Goal: Task Accomplishment & Management: Use online tool/utility

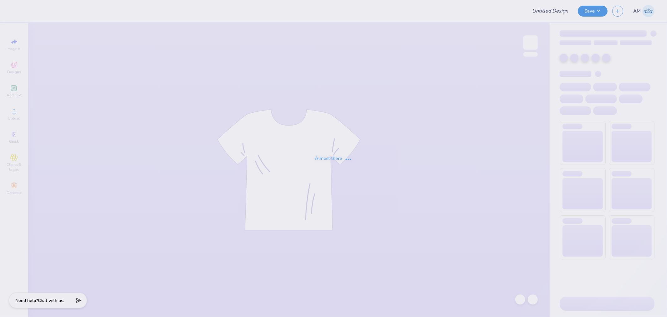
type input "Merch for Kappa Beta Phi at [GEOGRAPHIC_DATA]"
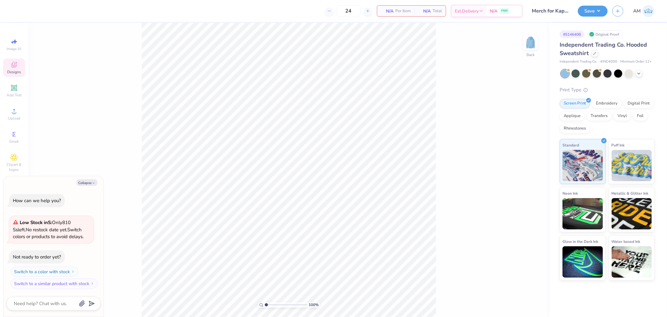
click at [16, 67] on icon at bounding box center [14, 65] width 8 height 8
type textarea "x"
click at [79, 34] on input "text" at bounding box center [83, 35] width 80 height 6
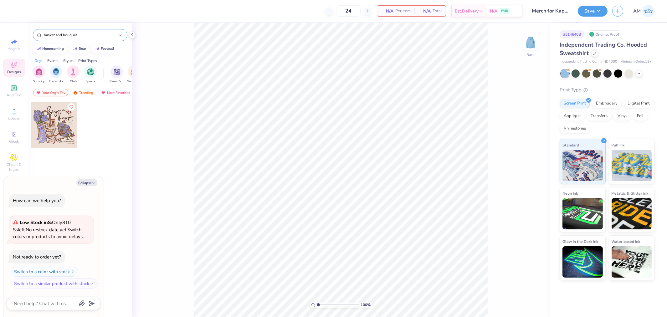
type input "basket and bouquet"
click at [49, 128] on div at bounding box center [54, 125] width 46 height 46
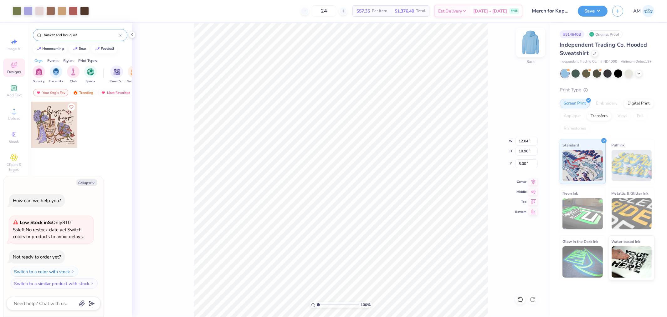
click at [532, 45] on img at bounding box center [530, 42] width 25 height 25
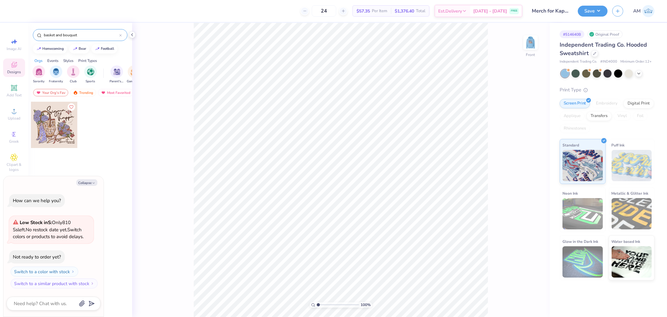
click at [532, 45] on img at bounding box center [530, 42] width 13 height 13
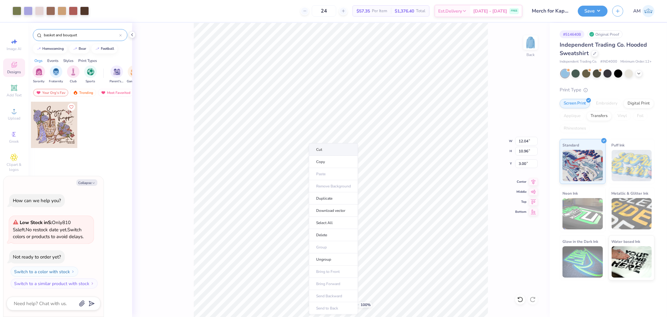
click at [322, 152] on li "Cut" at bounding box center [333, 149] width 49 height 13
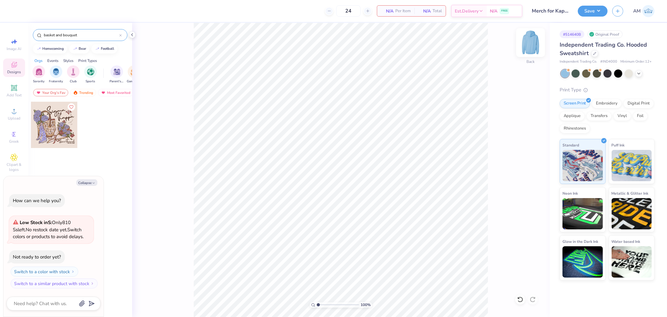
click at [531, 38] on img at bounding box center [530, 42] width 25 height 25
click at [340, 157] on li "Paste" at bounding box center [346, 156] width 49 height 12
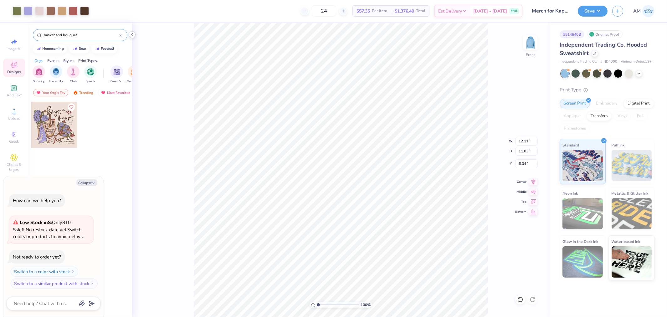
click at [129, 34] on icon at bounding box center [131, 34] width 5 height 5
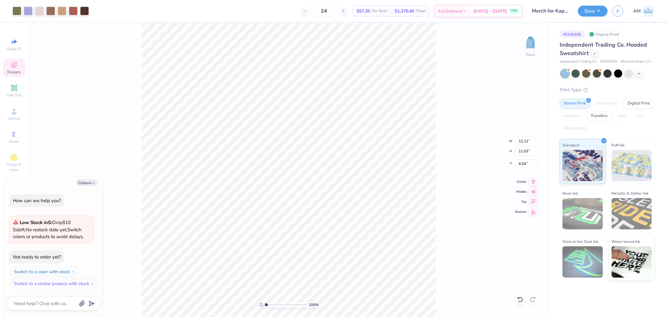
type textarea "x"
type input "1.39584521408376"
type textarea "x"
type input "1"
type textarea "x"
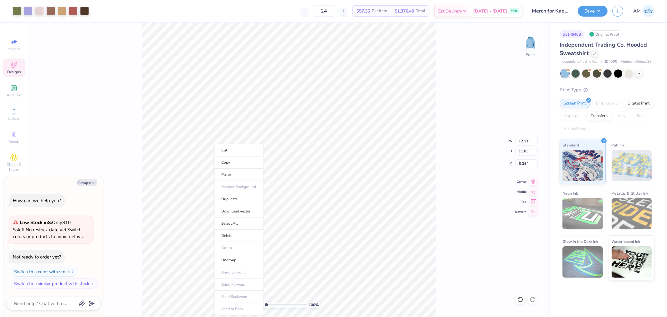
drag, startPoint x: 266, startPoint y: 304, endPoint x: 235, endPoint y: 310, distance: 32.1
click at [265, 307] on input "range" at bounding box center [286, 305] width 42 height 6
type input "1.39584521408376"
type textarea "x"
type input "1"
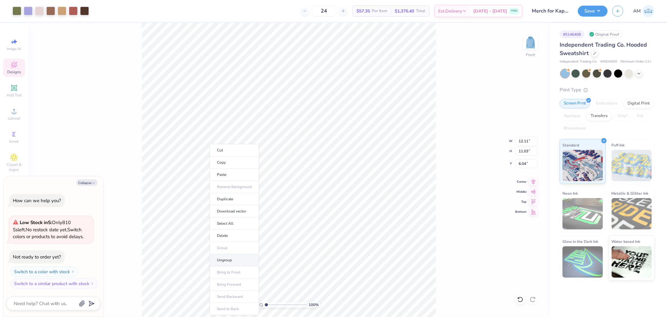
click at [224, 259] on li "Ungroup" at bounding box center [234, 260] width 49 height 12
type textarea "x"
type input "1"
drag, startPoint x: 278, startPoint y: 302, endPoint x: 213, endPoint y: 307, distance: 65.5
click at [265, 307] on input "range" at bounding box center [286, 305] width 42 height 6
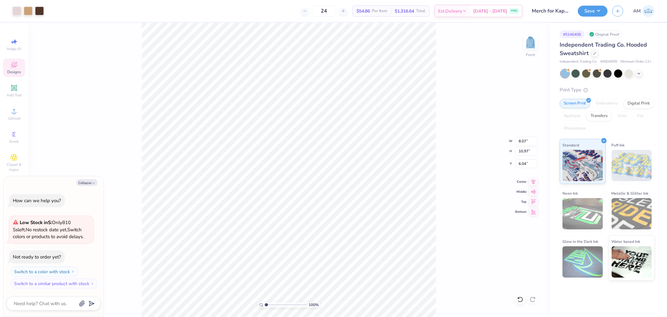
type textarea "x"
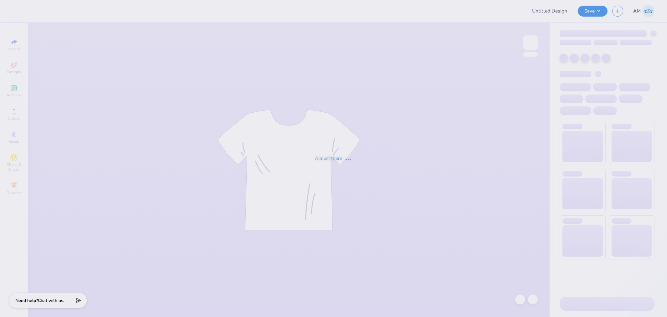
type input "Merch for Kappa Beta Phi at [GEOGRAPHIC_DATA]"
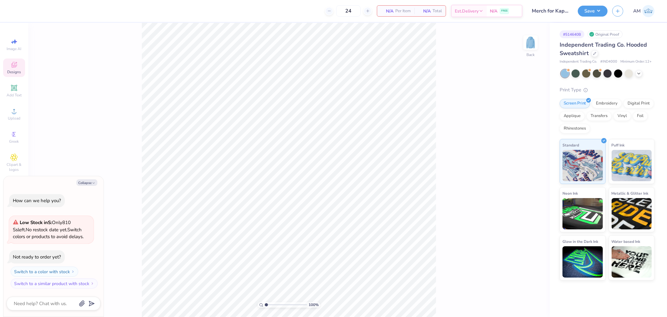
click at [16, 69] on div "Designs" at bounding box center [14, 67] width 22 height 18
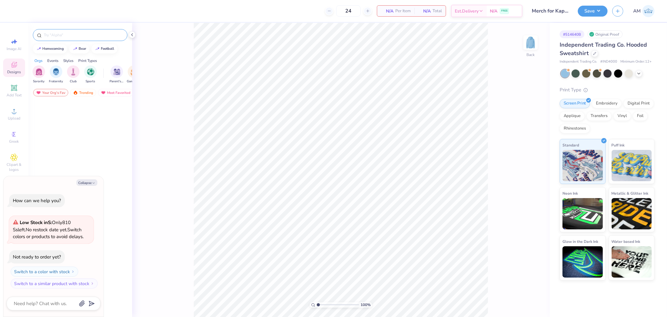
click at [70, 31] on div at bounding box center [80, 35] width 94 height 12
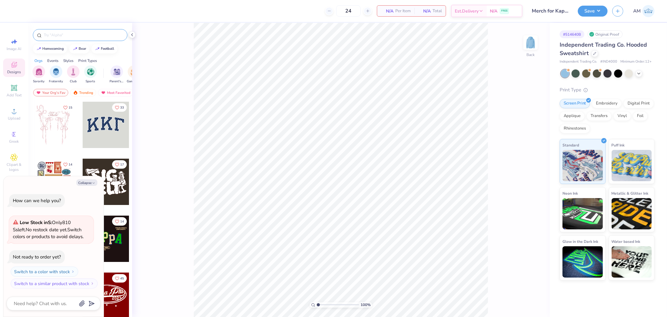
type textarea "x"
click at [60, 33] on input "text" at bounding box center [83, 35] width 80 height 6
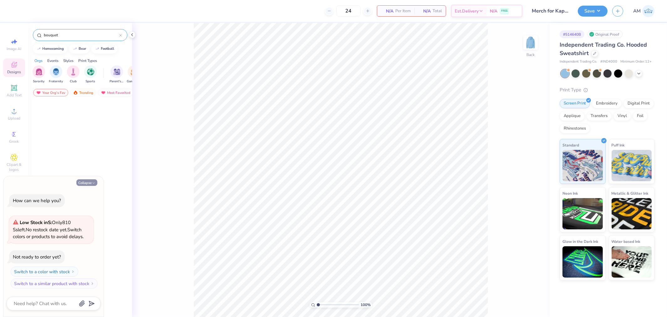
type input "bouquet"
click at [89, 181] on button "Collapse" at bounding box center [86, 182] width 21 height 7
type textarea "x"
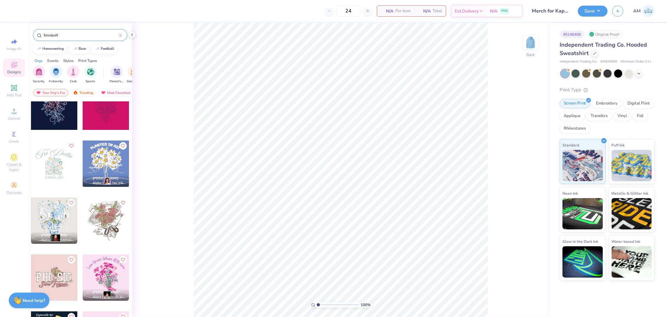
scroll to position [139, 0]
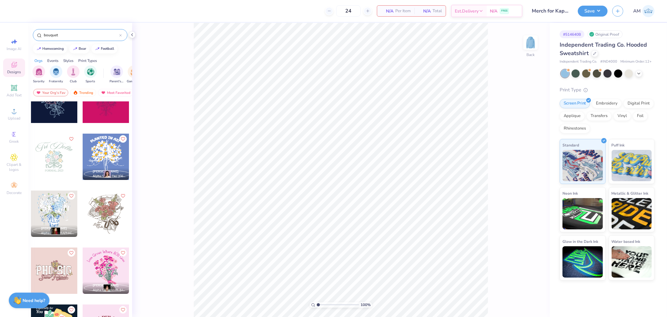
click at [111, 268] on div at bounding box center [106, 270] width 46 height 46
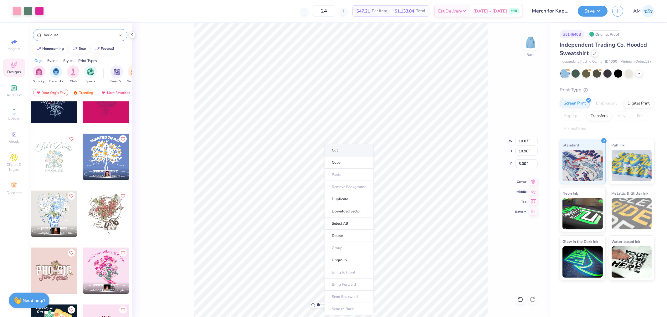
click at [336, 154] on li "Cut" at bounding box center [348, 150] width 49 height 13
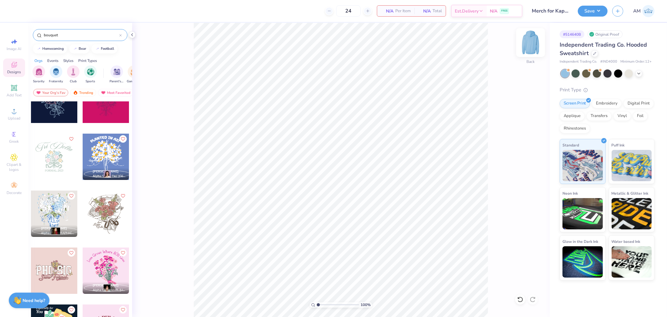
click at [530, 40] on img at bounding box center [530, 42] width 25 height 25
click at [345, 170] on li "Paste" at bounding box center [355, 175] width 49 height 12
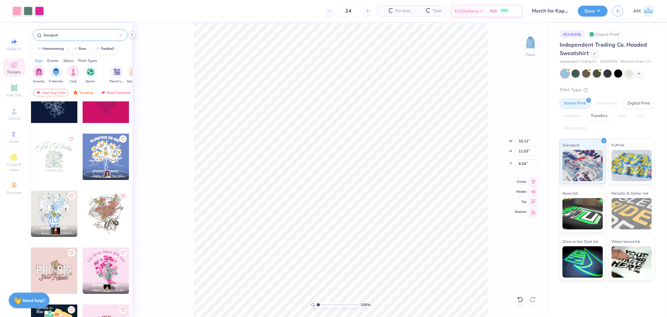
click at [133, 34] on icon at bounding box center [131, 34] width 5 height 5
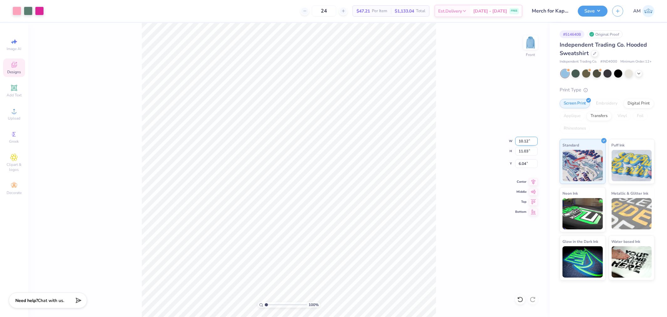
click at [525, 143] on input "10.12" at bounding box center [526, 141] width 23 height 9
type input "12.50"
type input "13.61"
click at [531, 182] on icon at bounding box center [533, 181] width 9 height 8
click at [520, 162] on input "6.00" at bounding box center [526, 163] width 23 height 9
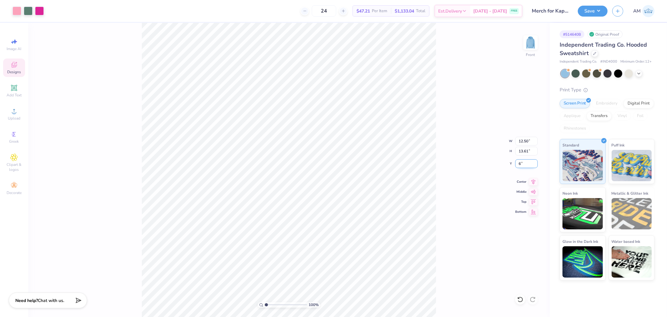
type input "6"
drag, startPoint x: 282, startPoint y: 304, endPoint x: 280, endPoint y: 310, distance: 6.2
click at [280, 307] on input "range" at bounding box center [286, 305] width 42 height 6
click at [411, 261] on li "Ungroup" at bounding box center [420, 260] width 49 height 12
drag, startPoint x: 267, startPoint y: 305, endPoint x: 251, endPoint y: 312, distance: 18.2
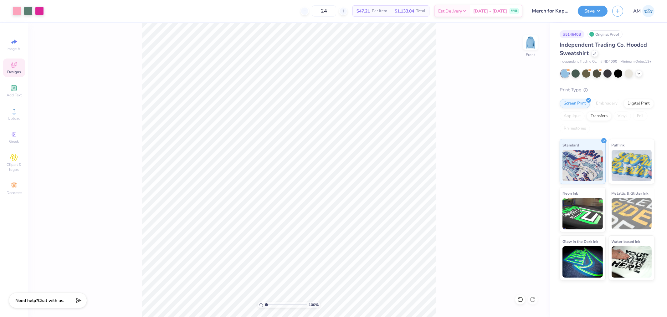
click at [265, 307] on input "range" at bounding box center [286, 305] width 42 height 6
type input "3.79619967245717"
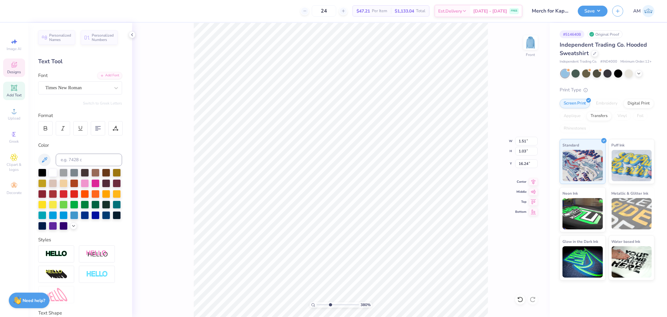
scroll to position [5, 1]
type textarea "KBO"
type input "16.08"
click at [132, 33] on polyline at bounding box center [131, 34] width 1 height 3
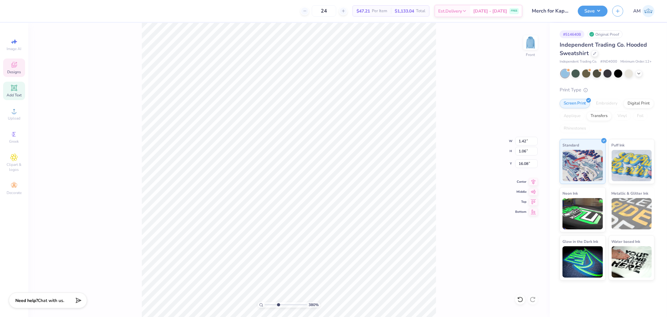
click at [437, 151] on div "380 % Front W 1.42 1.42 " H 1.06 1.06 " Y 16.08 16.08 " Center Middle Top Bottom" at bounding box center [288, 170] width 521 height 294
click at [16, 13] on div at bounding box center [17, 10] width 9 height 9
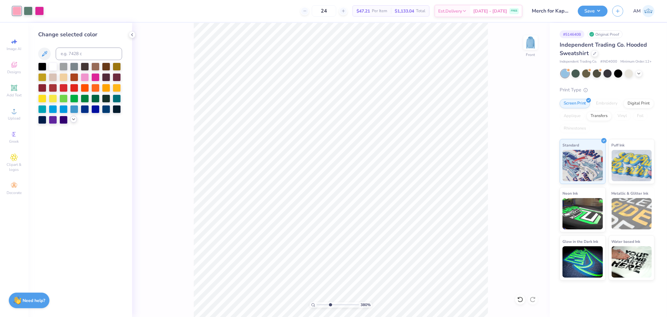
click at [74, 122] on div at bounding box center [73, 119] width 7 height 7
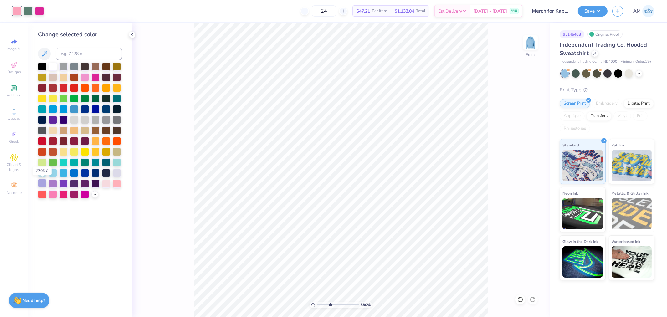
click at [39, 184] on div at bounding box center [42, 183] width 8 height 8
click at [52, 182] on div at bounding box center [53, 183] width 8 height 8
click at [42, 10] on div at bounding box center [39, 10] width 9 height 9
click at [63, 183] on div at bounding box center [63, 183] width 8 height 8
drag, startPoint x: 329, startPoint y: 304, endPoint x: 319, endPoint y: 306, distance: 9.8
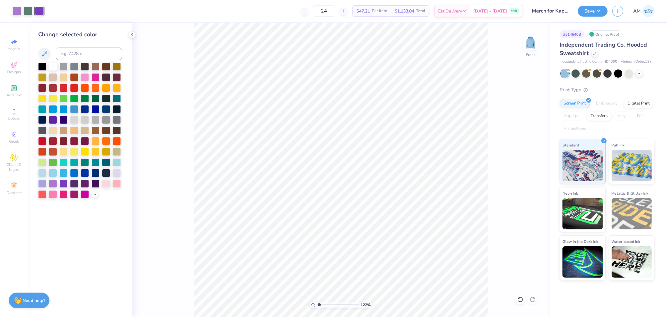
type input "1.22"
click at [319, 306] on input "range" at bounding box center [338, 305] width 42 height 6
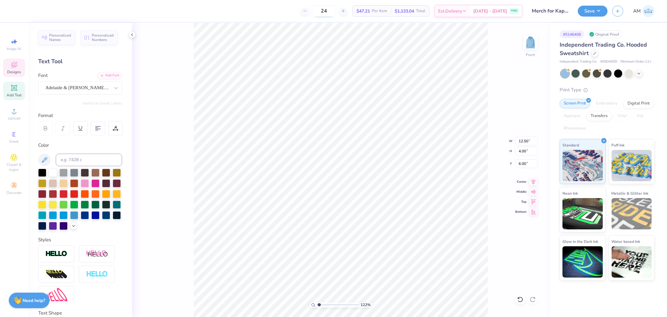
scroll to position [5, 3]
type textarea "To Know Her Is To Love Her"
type input "3.70809373128825"
type input "7.82"
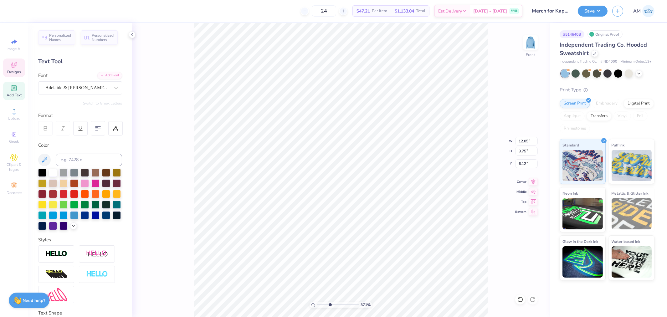
type input "6.43"
type input "7.87"
type input "3.70809373128825"
type input "8.13"
type input "3.70809373128825"
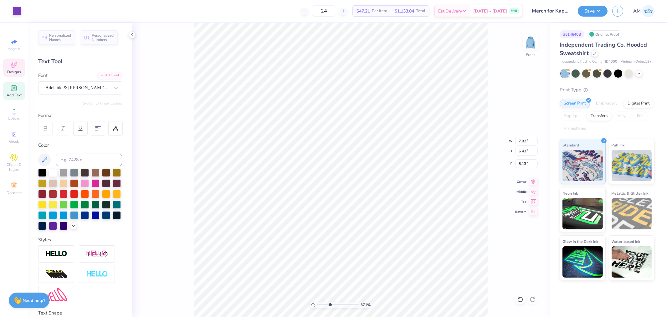
type input "7.87"
click at [321, 307] on input "range" at bounding box center [338, 305] width 42 height 6
drag, startPoint x: 320, startPoint y: 305, endPoint x: 311, endPoint y: 307, distance: 9.5
click at [317, 307] on input "range" at bounding box center [338, 305] width 42 height 6
click at [318, 306] on input "range" at bounding box center [338, 305] width 42 height 6
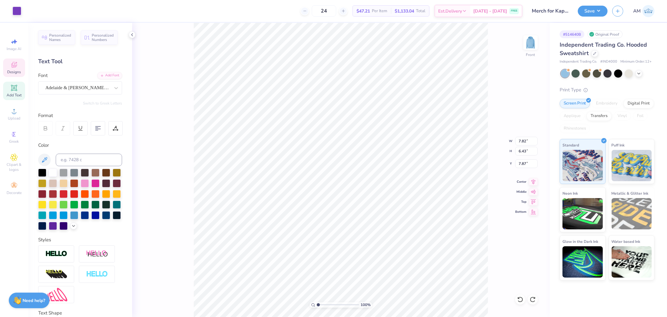
drag, startPoint x: 316, startPoint y: 305, endPoint x: 305, endPoint y: 307, distance: 10.9
type input "1"
click at [317, 307] on input "range" at bounding box center [338, 305] width 42 height 6
click at [69, 159] on input at bounding box center [89, 160] width 66 height 13
type input "h"
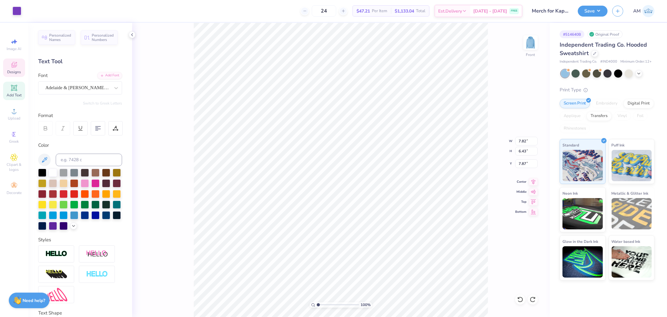
click at [14, 65] on icon at bounding box center [14, 65] width 8 height 8
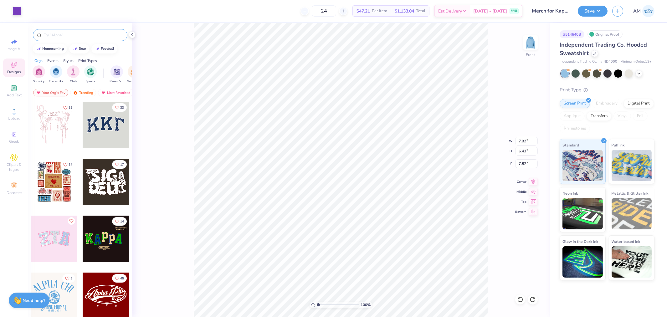
click at [60, 35] on input "text" at bounding box center [83, 35] width 80 height 6
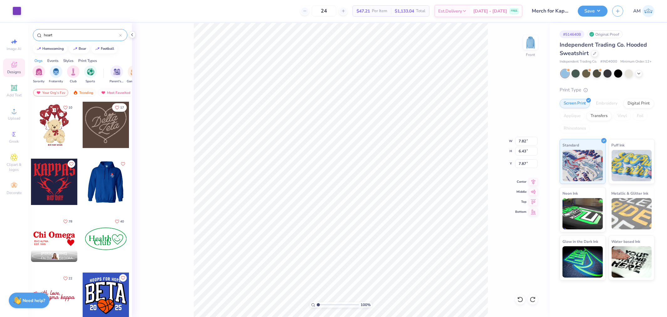
type input "heart"
click at [83, 185] on div at bounding box center [59, 182] width 46 height 46
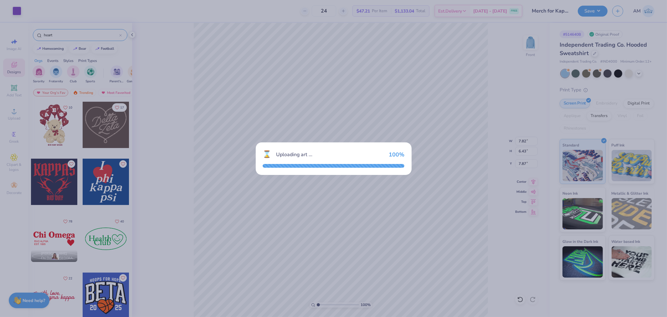
type input "2.90"
type input "3.70"
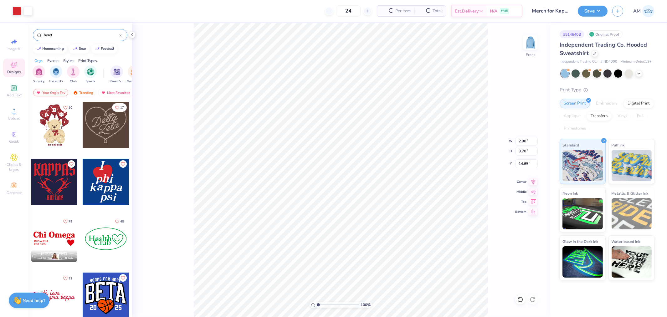
type input "16.50"
click at [329, 259] on li "Ungroup" at bounding box center [337, 260] width 49 height 12
drag, startPoint x: 327, startPoint y: 305, endPoint x: 307, endPoint y: 311, distance: 21.8
click at [317, 307] on input "range" at bounding box center [338, 305] width 42 height 6
type input "2.17747717336622"
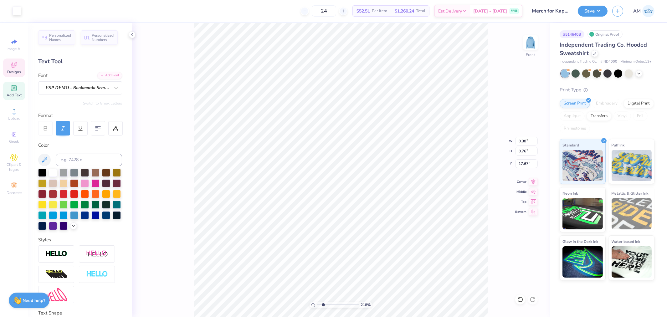
type input "0.38"
type input "0.76"
type input "17.67"
click at [515, 300] on div "218 % Front" at bounding box center [340, 170] width 417 height 294
click at [518, 300] on icon at bounding box center [520, 299] width 6 height 6
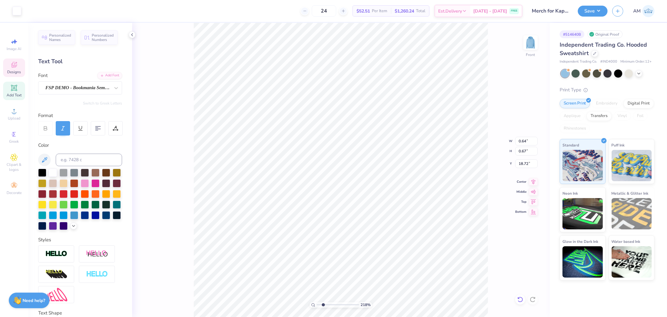
type input "0.49"
type input "18.63"
type input "0.63"
type input "0.73"
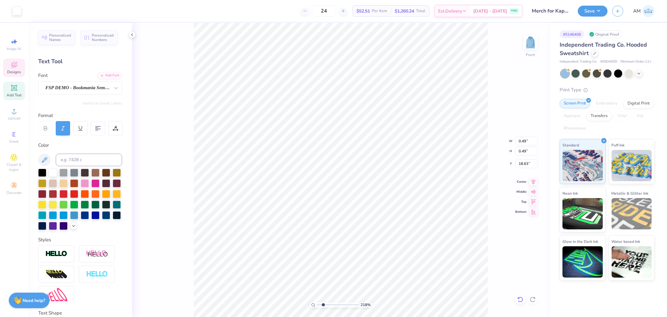
type input "18.46"
type input "0.64"
type input "0.67"
type input "17.90"
type input "0.49"
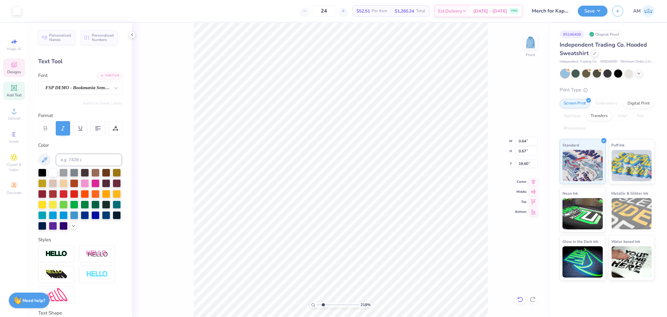
type input "0.49"
type input "18.69"
type input "0.36"
type input "0.71"
type input "19.38"
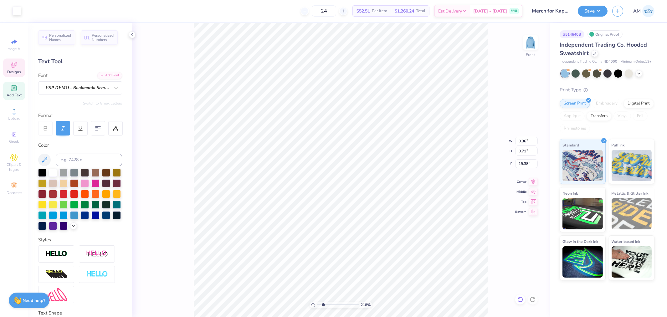
type input "0.45"
type input "0.49"
type input "19.51"
type input "0.64"
type input "0.67"
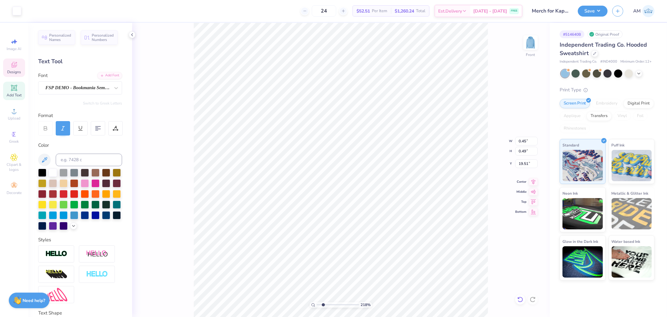
type input "19.54"
click at [50, 8] on div at bounding box center [50, 10] width 9 height 9
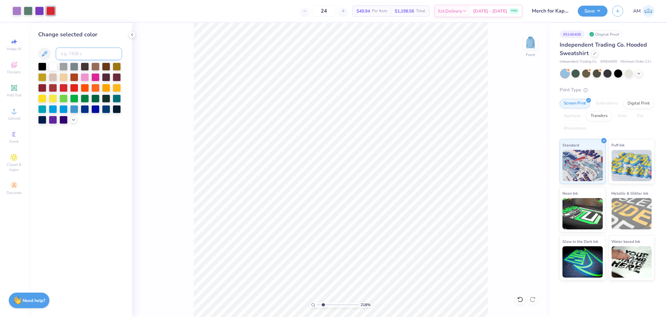
click at [77, 56] on input at bounding box center [89, 54] width 66 height 13
type input "266"
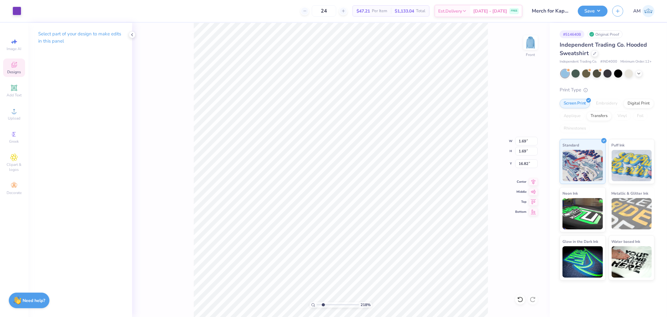
type input "1.69"
type input "16.82"
type input "16.50"
drag, startPoint x: 322, startPoint y: 304, endPoint x: 337, endPoint y: 302, distance: 14.6
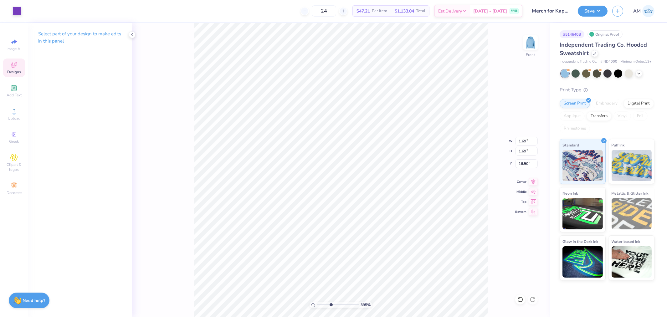
click at [330, 305] on input "range" at bounding box center [338, 305] width 42 height 6
type input "4.93350156367691"
type input "14.92"
type input "4.93350156367691"
type input "0.58"
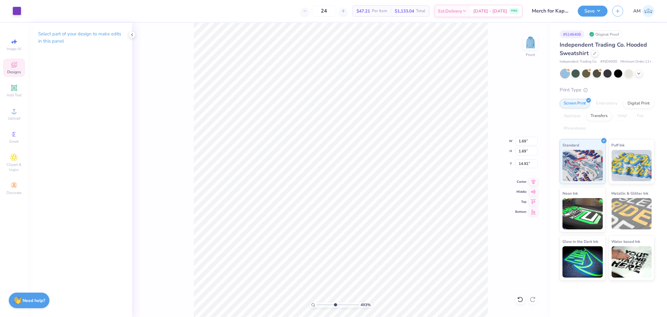
type input "0.58"
type input "15.60"
type input "4.93350156367691"
type input "17.17"
type input "4.93350156367691"
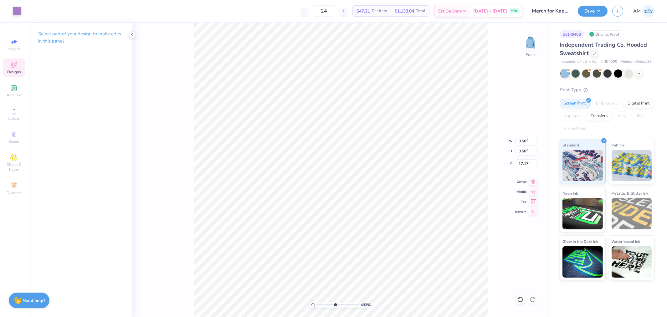
type input "2.89"
type input "1.48"
type input "15.98"
type input "4.93350156367691"
type input "1.42"
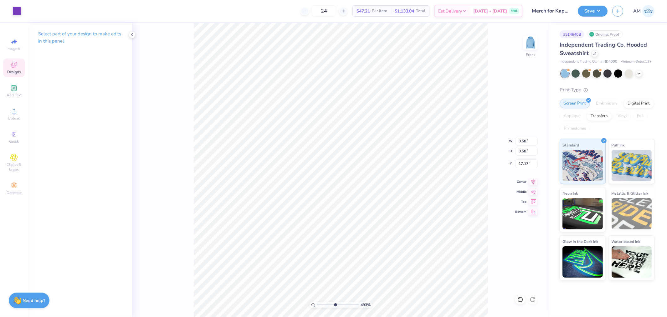
type input "1.06"
type input "16.08"
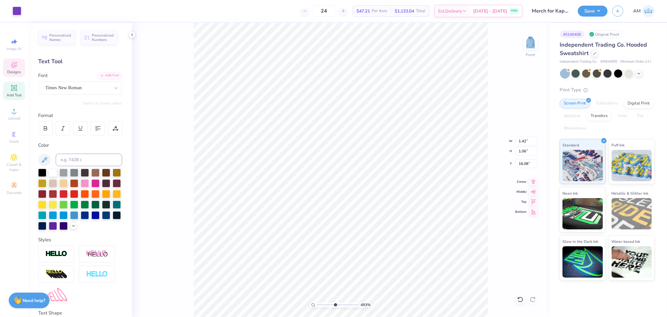
type input "4.93350156367691"
type input "0.58"
type input "17.14"
type input "4.93350156367691"
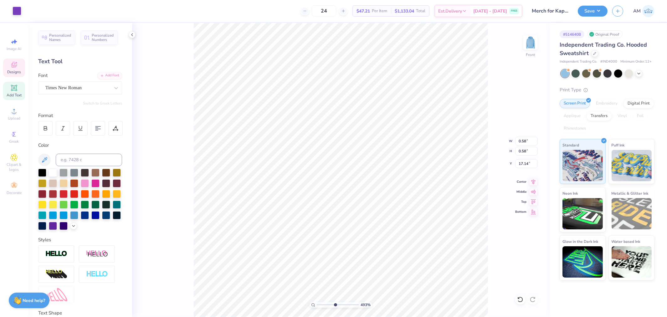
type input "16.78"
type input "4.93350156367691"
type input "0.37"
type input "16.91"
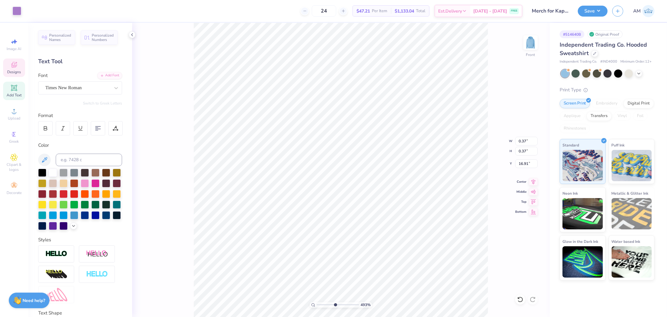
type input "4.93350156367691"
type input "2.89"
type input "1.48"
type input "15.98"
type input "4.93350156367691"
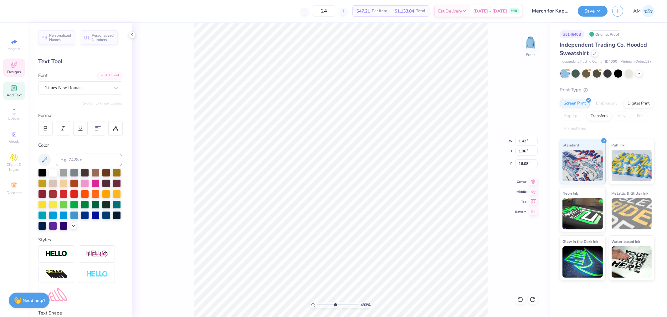
type input "1.14"
type input "0.85"
type input "16.19"
click at [517, 299] on icon at bounding box center [520, 299] width 6 height 6
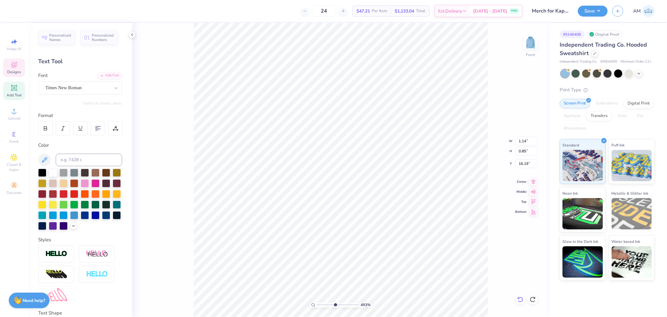
click at [520, 300] on icon at bounding box center [520, 299] width 6 height 6
type input "4.93350156367691"
type input "1.42"
type input "1.06"
type input "16.08"
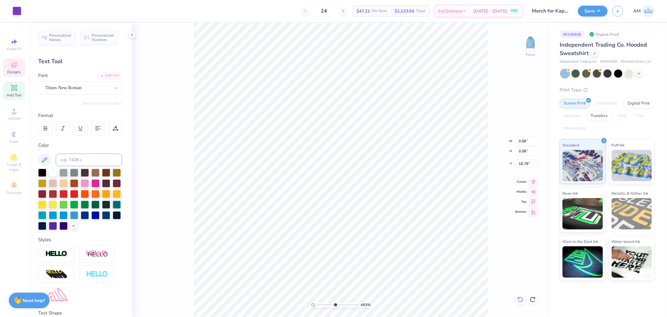
type input "4.93350156367691"
type input "0.57"
type input "4.93350156367691"
type input "16.67"
type input "4.93350156367691"
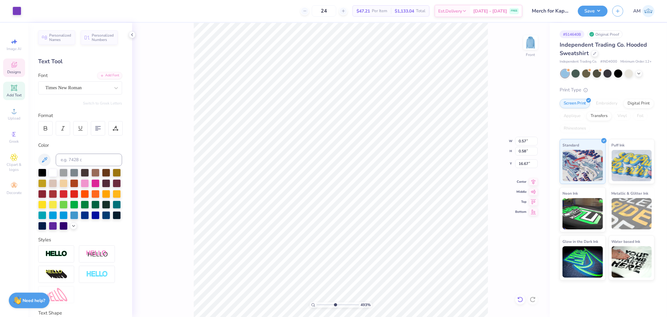
type input "0.51"
type input "16.70"
type input "4.93350156367691"
type input "16.72"
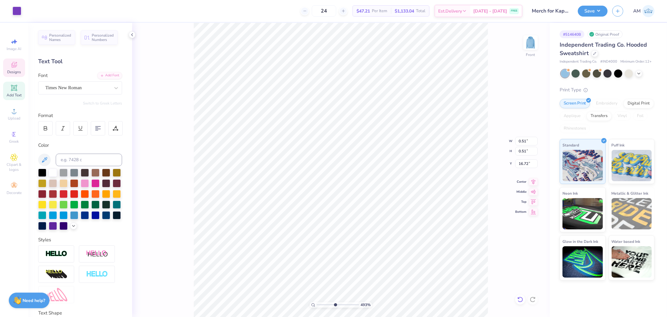
type input "4.93350156367691"
type input "1.42"
type input "1.06"
type input "16.08"
type input "4.93350156367691"
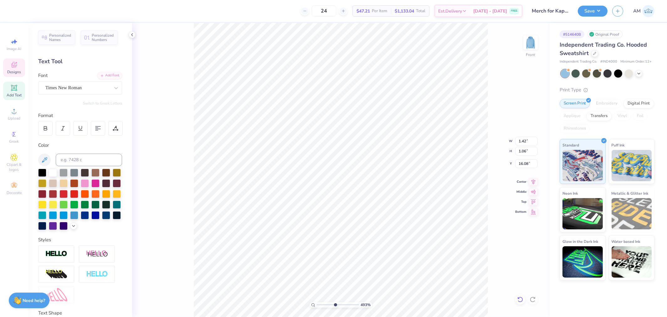
type input "1.14"
type input "0.84"
type input "16.07"
type input "4.93350156367691"
type input "0.51"
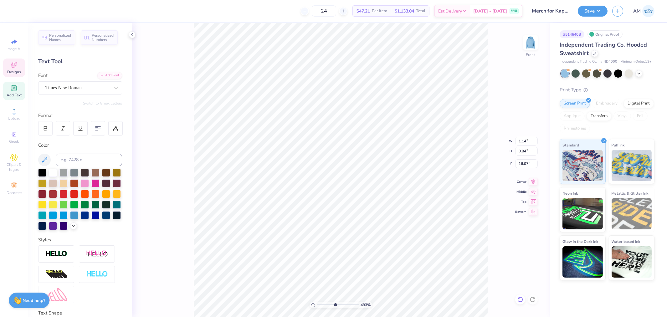
type input "0.51"
type input "16.72"
type input "4.93350156367691"
type input "0.42"
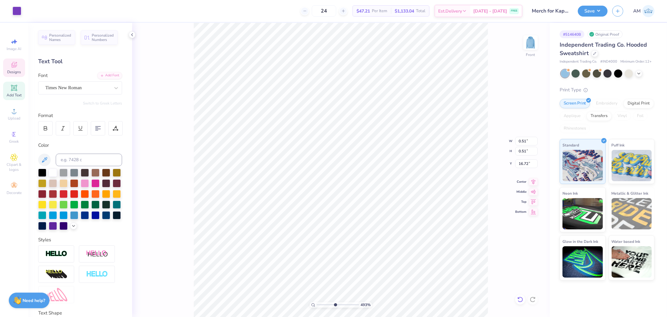
type input "16.70"
type input "1.61"
type input "1.05"
type input "16.07"
type input "4.93350156367691"
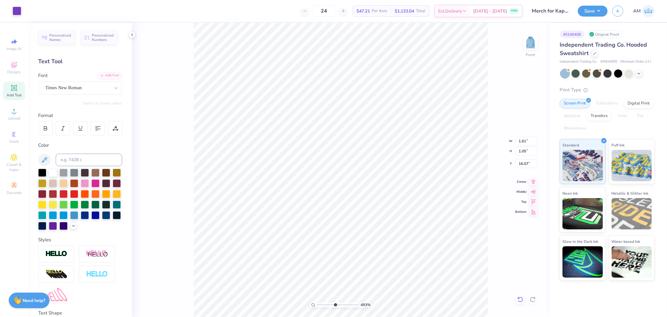
type input "16.11"
type input "4.93350156367691"
type input "1.67"
type input "1.09"
type input "7.69611625363813"
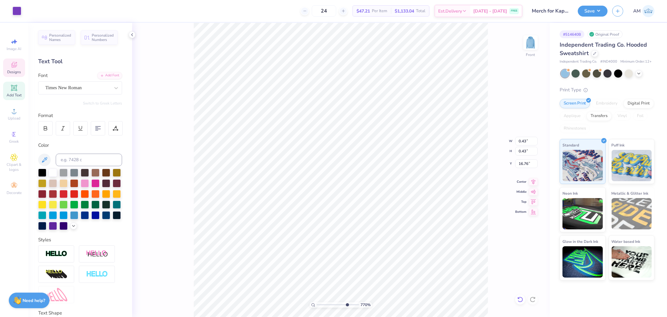
type input "16.72"
type input "7.69611625363813"
type input "1.61"
type input "1.04"
type input "16.11"
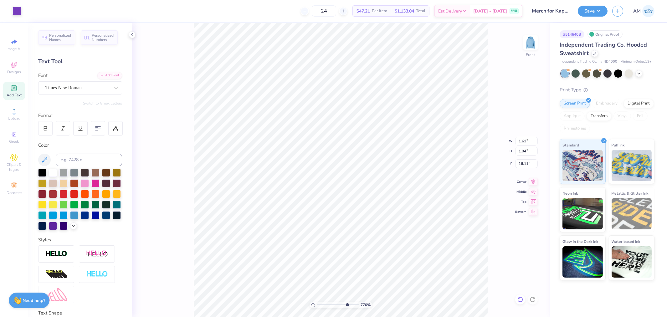
type input "7.69611625363813"
type input "1.68"
type input "1.08"
drag, startPoint x: 318, startPoint y: 306, endPoint x: 297, endPoint y: 308, distance: 21.4
type input "1"
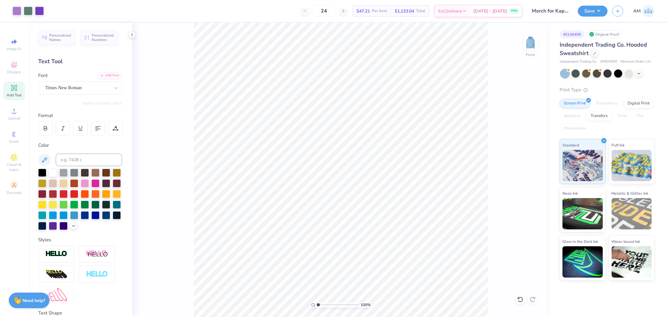
click at [317, 307] on input "range" at bounding box center [338, 305] width 42 height 6
click at [337, 238] on li "Group" at bounding box center [344, 237] width 49 height 12
click at [535, 183] on icon at bounding box center [533, 181] width 9 height 8
drag, startPoint x: 524, startPoint y: 142, endPoint x: 528, endPoint y: 142, distance: 3.8
click at [528, 142] on input "12.05" at bounding box center [526, 141] width 23 height 9
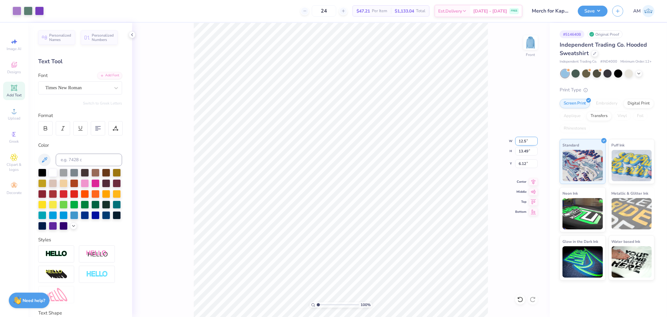
type input "12.50"
type input "13.99"
click at [531, 179] on icon at bounding box center [533, 181] width 9 height 8
click at [523, 165] on input "6.00" at bounding box center [526, 163] width 23 height 9
type input "6"
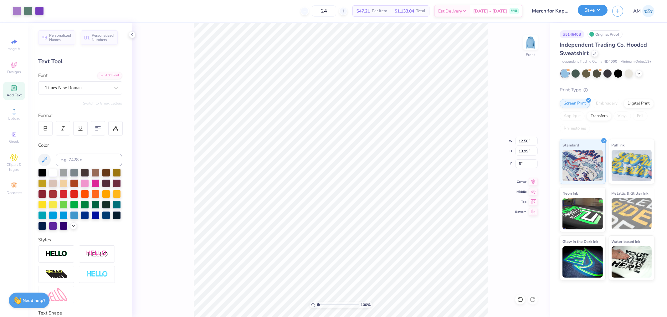
click at [584, 10] on button "Save" at bounding box center [592, 10] width 30 height 11
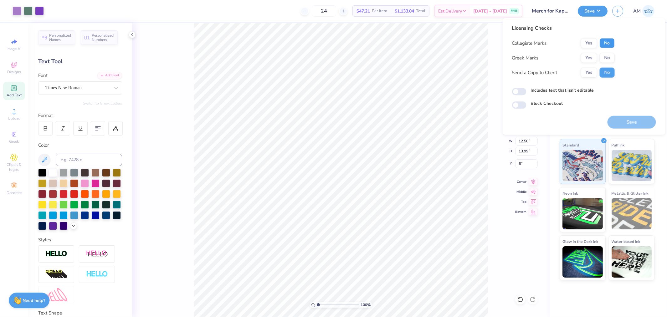
click at [611, 42] on button "No" at bounding box center [606, 43] width 15 height 10
click at [606, 54] on button "No" at bounding box center [606, 58] width 15 height 10
click at [591, 73] on button "Yes" at bounding box center [589, 73] width 16 height 10
click at [515, 93] on input "Includes text that isn't editable" at bounding box center [519, 92] width 14 height 8
click at [519, 93] on input "Includes text that isn't editable" at bounding box center [519, 92] width 14 height 8
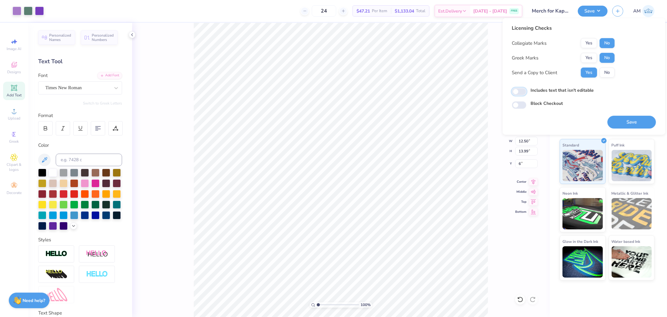
checkbox input "false"
click at [631, 119] on button "Save" at bounding box center [631, 122] width 48 height 13
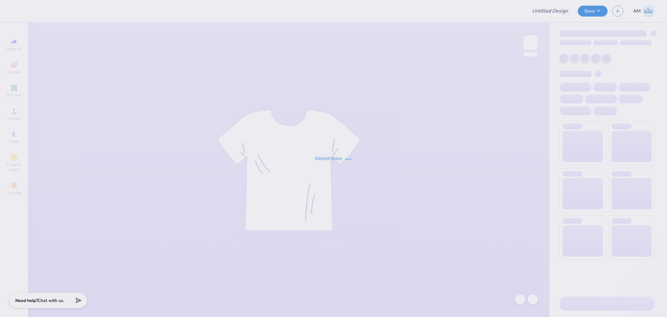
type input "Merch for Kappa Beta Phi at [GEOGRAPHIC_DATA]"
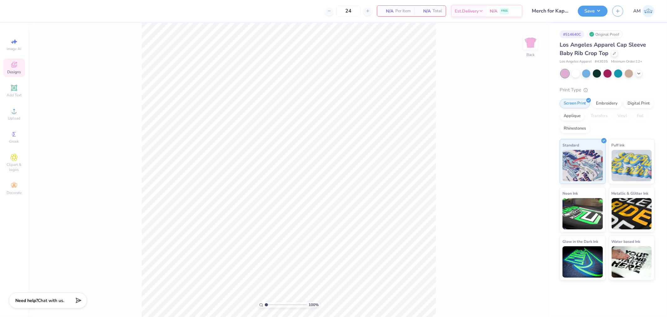
click at [10, 67] on icon at bounding box center [14, 65] width 8 height 8
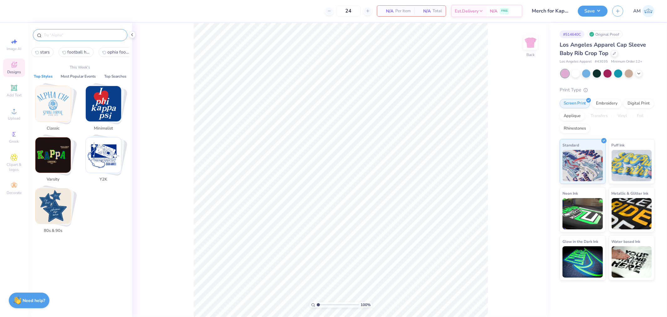
click at [69, 34] on input "text" at bounding box center [83, 35] width 80 height 6
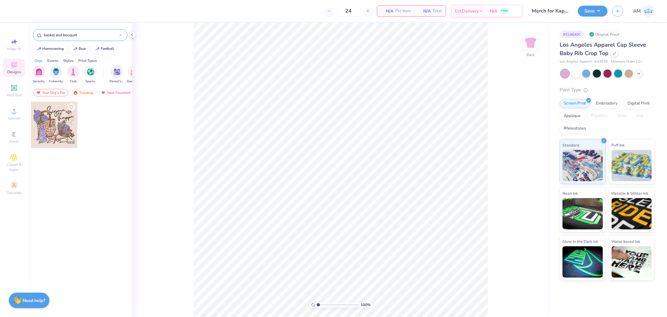
type input "basket and bouquet"
click at [61, 118] on div at bounding box center [54, 125] width 46 height 46
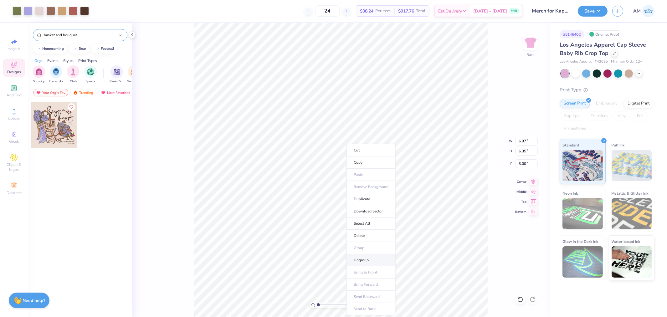
click at [363, 260] on li "Ungroup" at bounding box center [370, 260] width 49 height 12
drag, startPoint x: 319, startPoint y: 306, endPoint x: 327, endPoint y: 308, distance: 8.4
type input "3.21"
click at [327, 307] on input "range" at bounding box center [338, 305] width 42 height 6
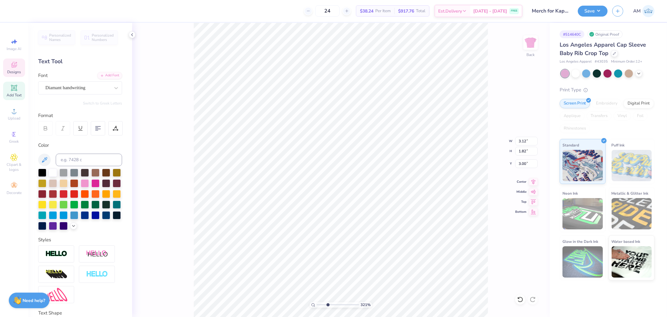
scroll to position [6, 2]
type textarea "Kappa Beta"
type input "2.71"
type input "1.48"
type input "4.07"
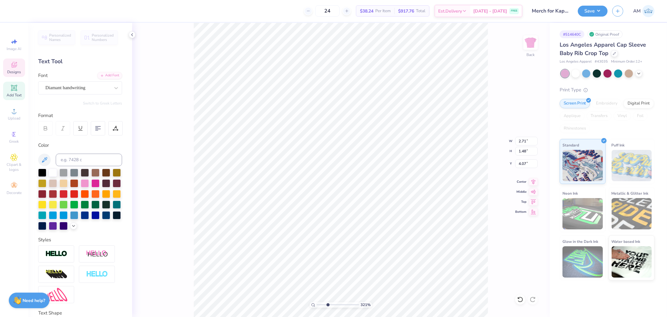
scroll to position [6, 1]
type textarea "Phi"
type input "5.23"
type input "1.87"
type input "2.94"
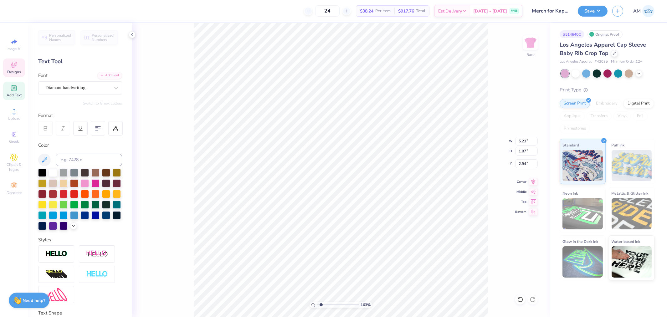
type input "1.72"
click at [321, 305] on input "range" at bounding box center [338, 305] width 42 height 6
type input "1.70"
type input "1.46"
type input "4.37"
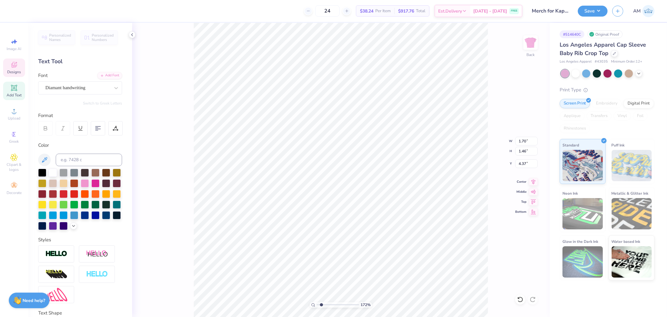
type input "5.23"
type input "1.87"
type input "2.94"
type input "2.89"
type input "4.37"
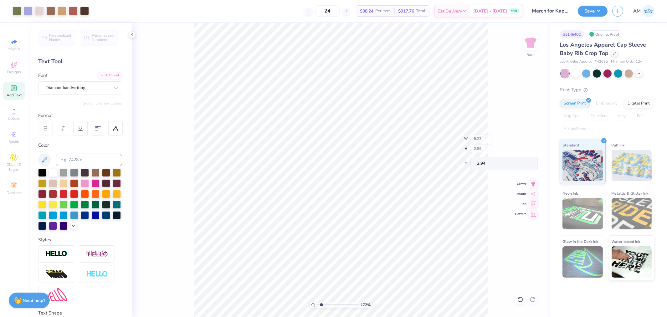
type input "2.41"
type input "2.90"
type input "2.54"
type input "1.42"
type input "1.22"
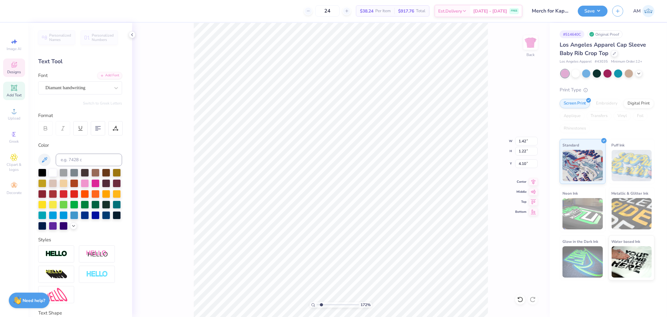
type input "3.88"
type input "2.41"
type input "1.42"
type input "1.22"
type input "3.76"
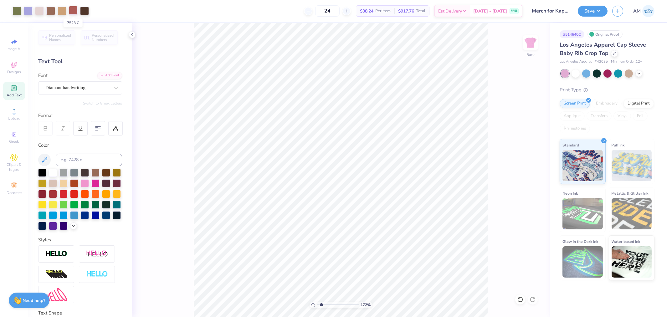
click at [71, 9] on div at bounding box center [73, 10] width 9 height 9
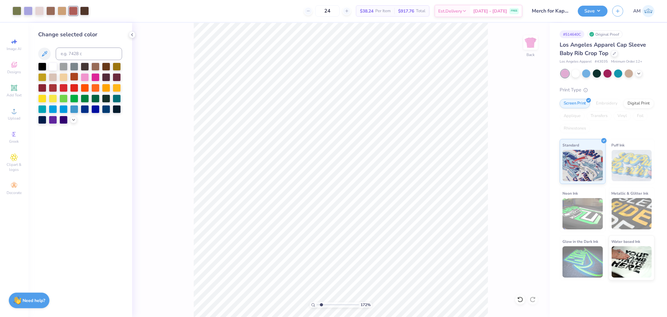
click at [71, 77] on div at bounding box center [74, 77] width 8 height 8
drag, startPoint x: 321, startPoint y: 305, endPoint x: 307, endPoint y: 307, distance: 13.9
click at [317, 307] on input "range" at bounding box center [338, 305] width 42 height 6
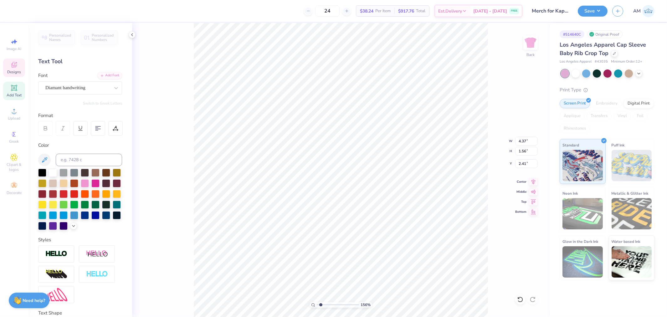
type input "1.5599703687744"
type input "2.49"
type input "1.5599703687744"
type input "1.42"
type input "1.22"
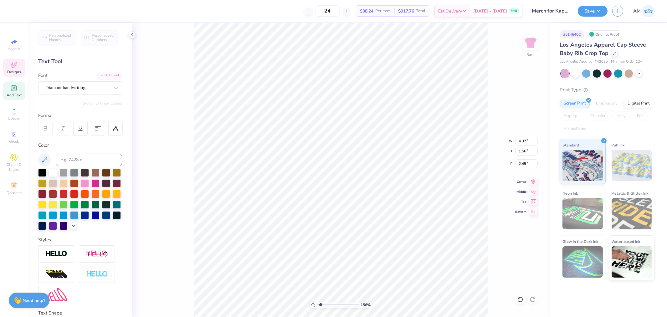
type input "3.76"
click at [506, 168] on div "156 % Back W 1.42 1.42 " H 1.22 1.22 " Y 3.76 3.76 " Center Middle Top Bottom" at bounding box center [340, 170] width 417 height 294
click at [135, 23] on div "156 % Back" at bounding box center [340, 170] width 417 height 294
click at [393, 248] on li "Group" at bounding box center [401, 248] width 49 height 12
type input "1"
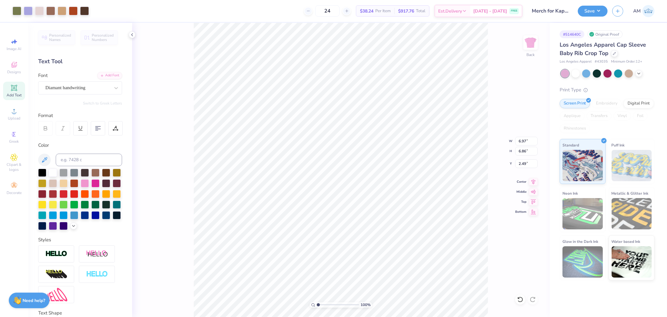
drag, startPoint x: 317, startPoint y: 303, endPoint x: 307, endPoint y: 309, distance: 12.3
click at [317, 307] on input "range" at bounding box center [338, 305] width 42 height 6
click at [524, 162] on input "2.49" at bounding box center [526, 163] width 23 height 9
type input "3.00"
click at [522, 141] on input "6.97" at bounding box center [526, 141] width 23 height 9
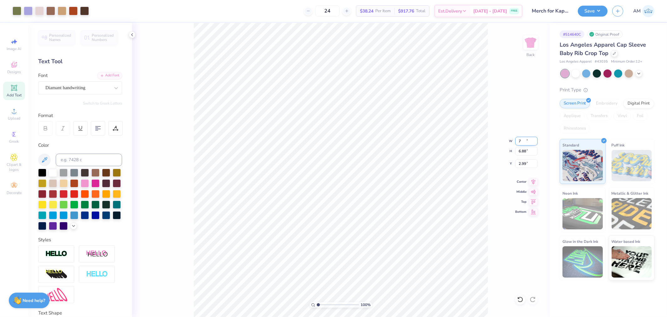
type input "7.00"
type input "6.88"
type input "2.99"
click at [521, 163] on input "2.99" at bounding box center [526, 163] width 23 height 9
type input "3.00"
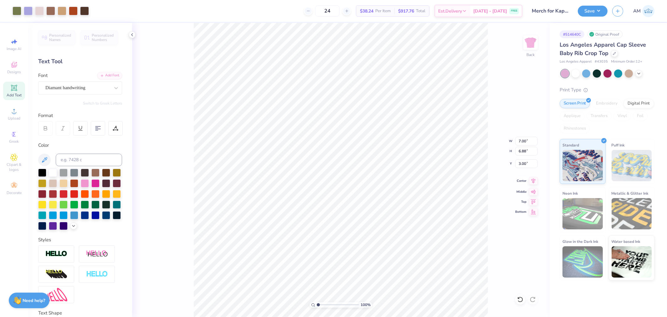
click at [529, 180] on icon at bounding box center [533, 181] width 9 height 8
click at [131, 34] on icon at bounding box center [131, 34] width 5 height 5
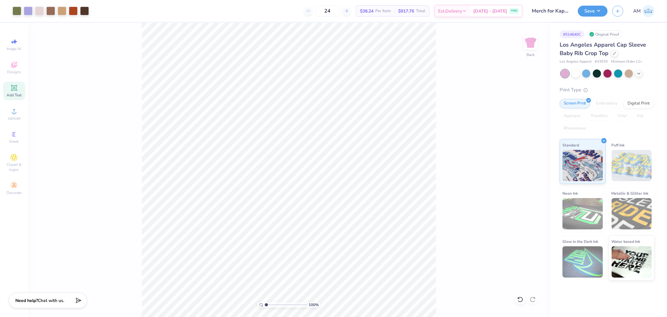
click at [118, 108] on div "100 % Back" at bounding box center [288, 170] width 521 height 294
click at [586, 10] on button "Save" at bounding box center [592, 11] width 30 height 11
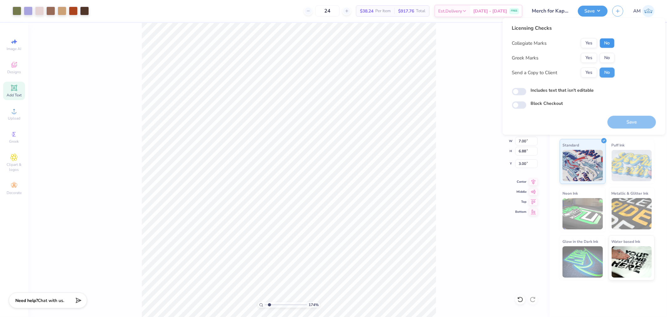
click at [609, 42] on button "No" at bounding box center [606, 43] width 15 height 10
click at [607, 58] on button "No" at bounding box center [606, 58] width 15 height 10
click at [587, 74] on button "Yes" at bounding box center [589, 73] width 16 height 10
click at [633, 126] on button "Save" at bounding box center [631, 122] width 48 height 13
type input "1.74339355603371"
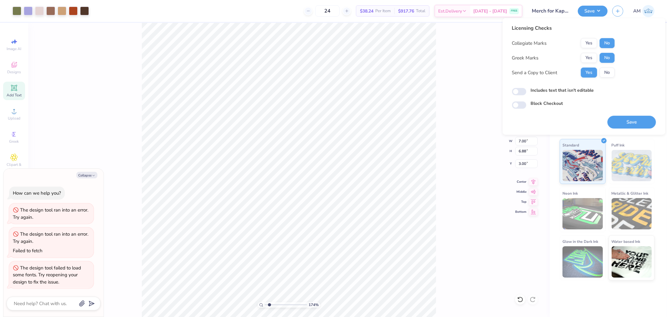
type textarea "x"
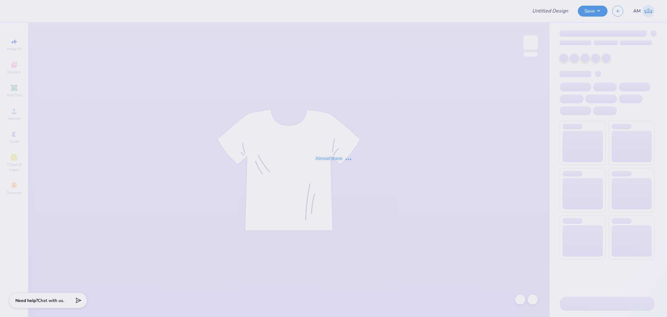
type input "Merch for Kappa Beta Phi at [GEOGRAPHIC_DATA]"
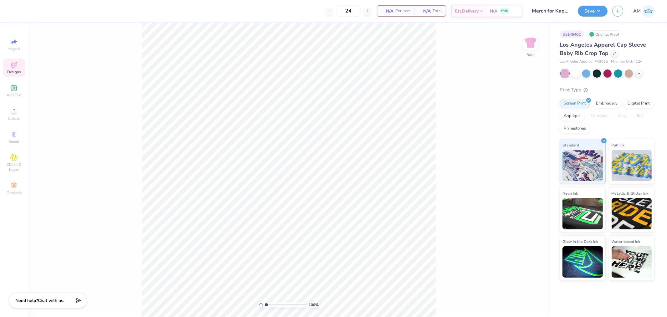
click at [14, 73] on span "Designs" at bounding box center [14, 71] width 14 height 5
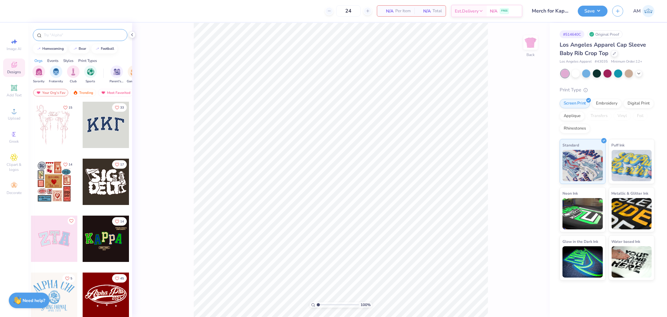
click at [69, 33] on input "text" at bounding box center [83, 35] width 80 height 6
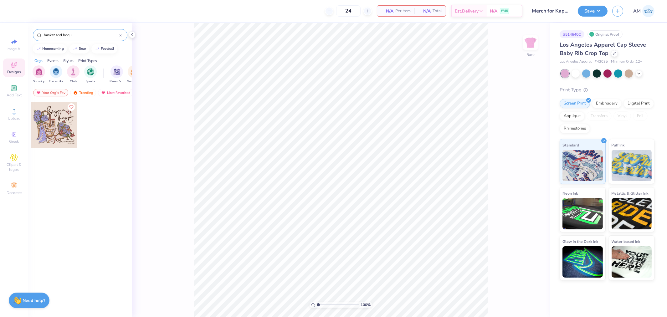
type input "basket and boqu"
click at [58, 132] on div at bounding box center [54, 125] width 46 height 46
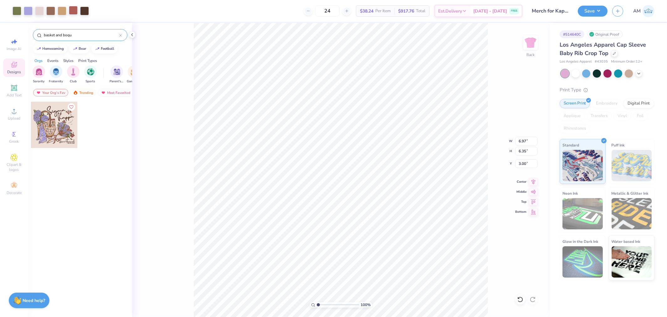
click at [71, 11] on div at bounding box center [73, 10] width 9 height 9
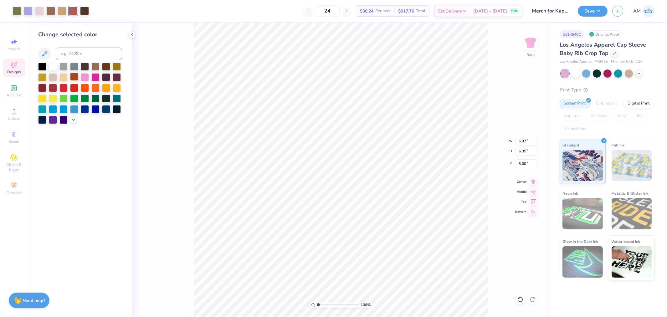
click at [74, 74] on div at bounding box center [74, 77] width 8 height 8
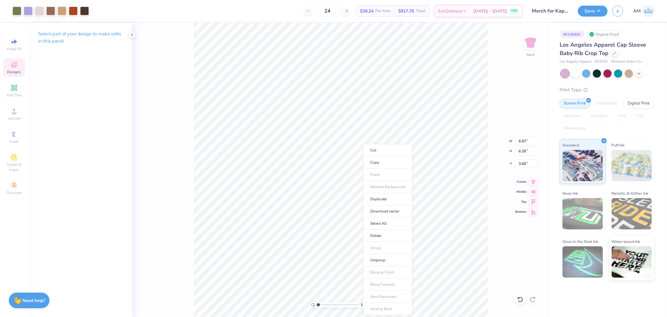
click at [379, 262] on li "Ungroup" at bounding box center [387, 260] width 49 height 12
drag, startPoint x: 317, startPoint y: 305, endPoint x: 301, endPoint y: 309, distance: 16.8
click at [317, 307] on input "range" at bounding box center [338, 305] width 42 height 6
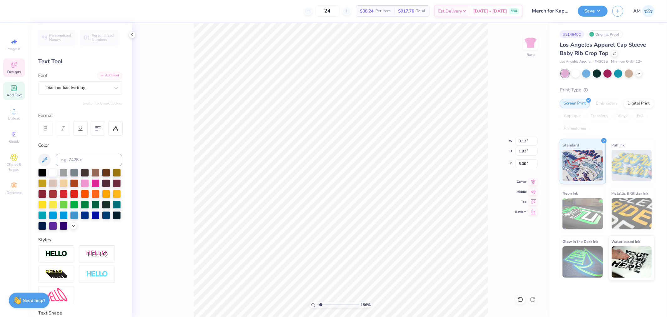
scroll to position [6, 1]
type input "1.5599703687744"
type textarea "K"
type input "1.5599703687744"
type textarea "Kap"
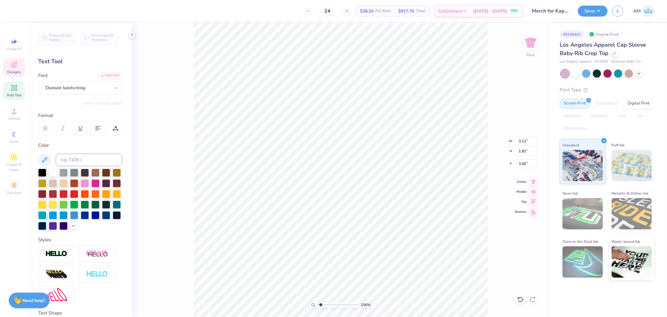
type input "1.5599703687744"
type textarea "Kappa"
type input "1.5599703687744"
type textarea "Kappa"
type input "1.5599703687744"
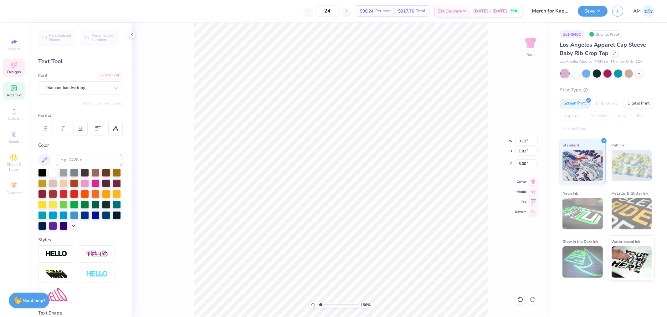
type textarea "Kappa B"
type input "1.5599703687744"
type textarea "Kappa Bet"
type input "1.5599703687744"
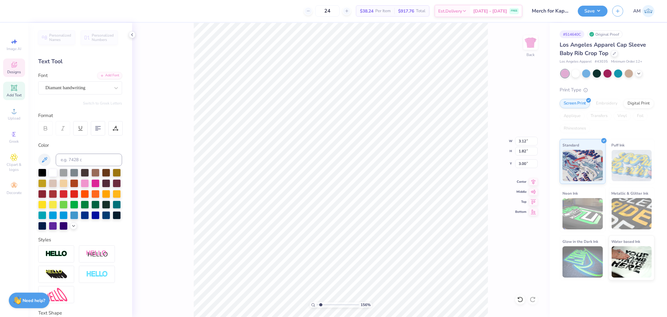
type textarea "Kappa Beta"
type input "1.5599703687744"
type input "2.71"
type input "1.48"
type input "4.07"
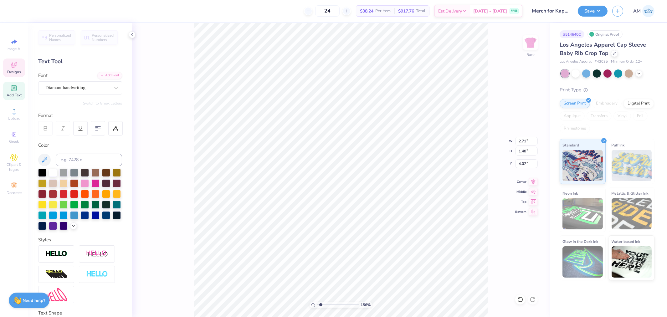
scroll to position [6, 1]
type input "1.5599703687744"
type textarea "P"
type input "1.5599703687744"
type textarea "Phi"
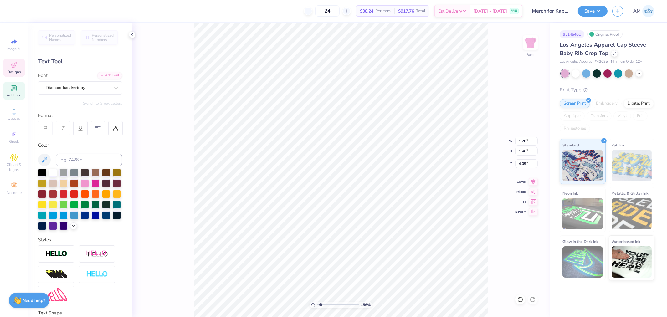
type input "1.5599703687744"
type input "4.17"
type input "1.5599703687744"
type input "4.37"
type input "1.5599703687744"
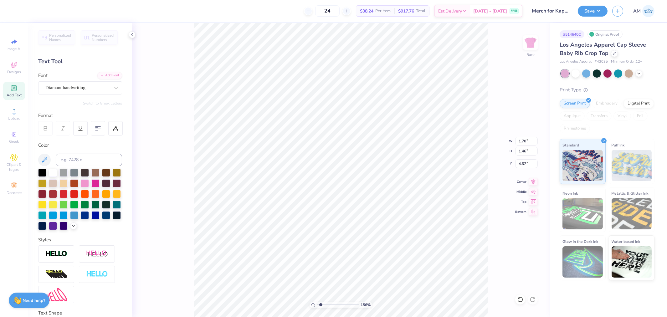
type input "5.23"
type input "2.89"
type input "2.94"
type input "1.5599703687744"
type input "4.66"
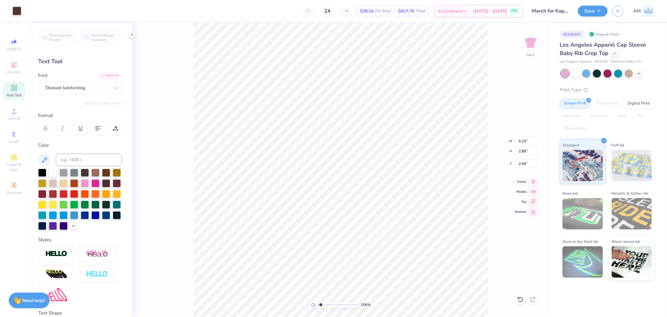
type input "2.57"
type input "2.92"
type input "1.5599703687744"
type input "2.50"
type input "1.5599703687744"
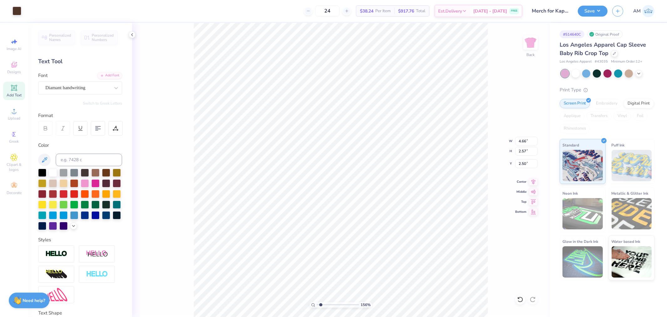
type input "2.48"
type input "1.5599703687744"
type input "3.72"
type input "2.17747717336622"
type input "1.52"
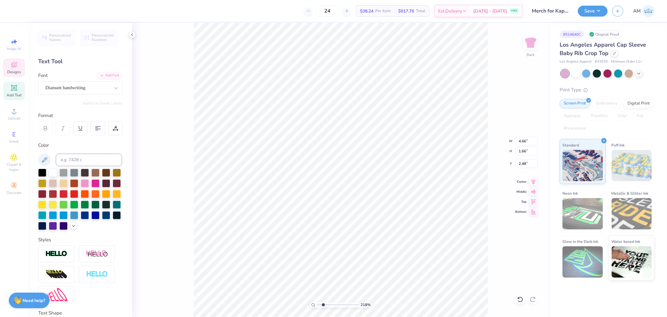
type input "1.30"
type input "3.72"
type input "1.74339355603371"
type input "6.97"
type input "2.38"
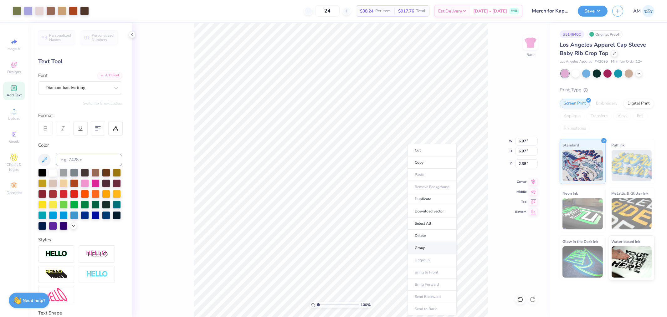
click at [422, 247] on li "Group" at bounding box center [431, 248] width 49 height 12
type input "1"
drag, startPoint x: 318, startPoint y: 304, endPoint x: 291, endPoint y: 309, distance: 27.6
click at [317, 307] on input "range" at bounding box center [338, 305] width 42 height 6
click at [522, 140] on input "6.97" at bounding box center [526, 141] width 23 height 9
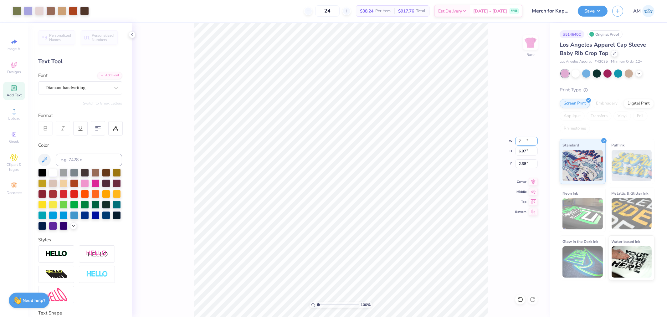
type input "7.00"
type input "6.99"
click at [520, 161] on input "2.37" at bounding box center [526, 163] width 23 height 9
type input "3.00"
click at [530, 183] on icon at bounding box center [533, 181] width 9 height 8
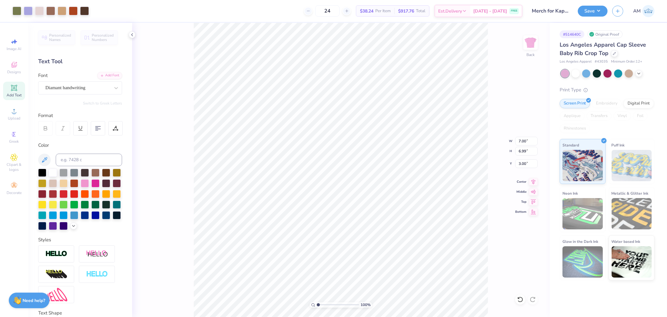
click at [132, 36] on icon at bounding box center [131, 34] width 5 height 5
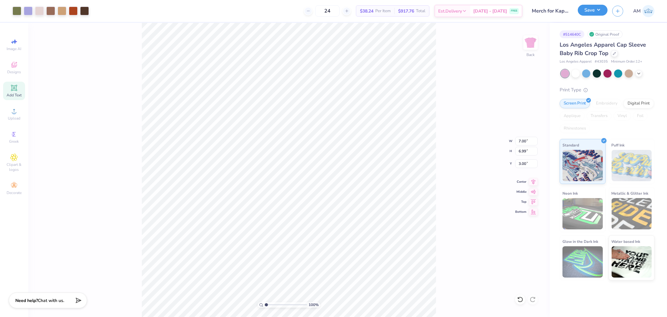
click at [596, 13] on button "Save" at bounding box center [592, 10] width 30 height 11
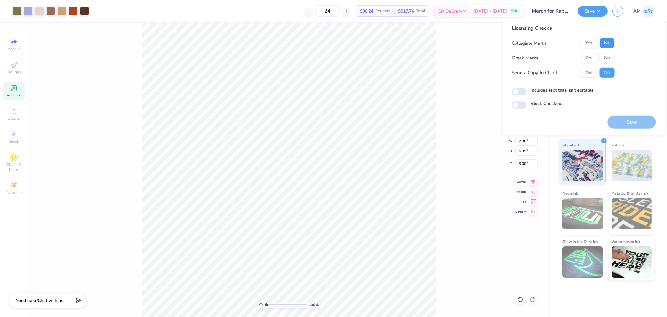
click at [606, 43] on button "No" at bounding box center [606, 43] width 15 height 10
click at [608, 52] on div "Collegiate Marks Yes No Greek Marks Yes No Send a Copy to Client Yes No" at bounding box center [563, 57] width 103 height 39
click at [589, 76] on button "Yes" at bounding box center [589, 73] width 16 height 10
click at [604, 62] on button "No" at bounding box center [606, 58] width 15 height 10
click at [626, 122] on button "Save" at bounding box center [631, 122] width 48 height 13
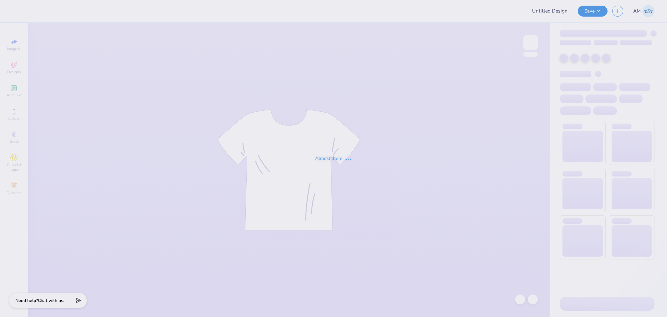
type input "CSU ZTA Philo"
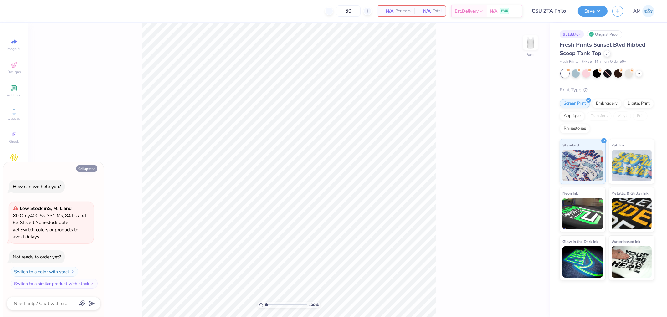
click at [87, 170] on button "Collapse" at bounding box center [86, 168] width 21 height 7
type textarea "x"
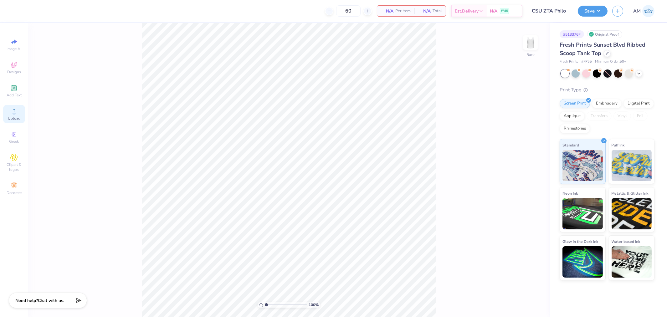
click at [18, 119] on span "Upload" at bounding box center [14, 118] width 13 height 5
click at [520, 141] on input "8.95" at bounding box center [526, 141] width 23 height 9
type input "7.00"
type input "1.39"
click at [524, 163] on input "5.31" at bounding box center [526, 163] width 23 height 9
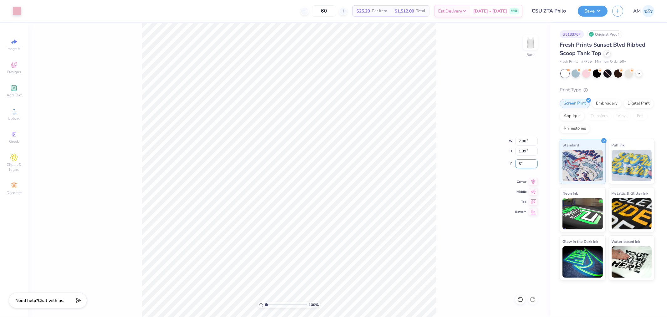
type input "3.00"
click at [133, 111] on div "100 % Back" at bounding box center [288, 170] width 521 height 294
click at [522, 163] on input "3.00" at bounding box center [526, 163] width 23 height 9
click at [522, 163] on input "2.00" at bounding box center [526, 163] width 23 height 9
type input "1.00"
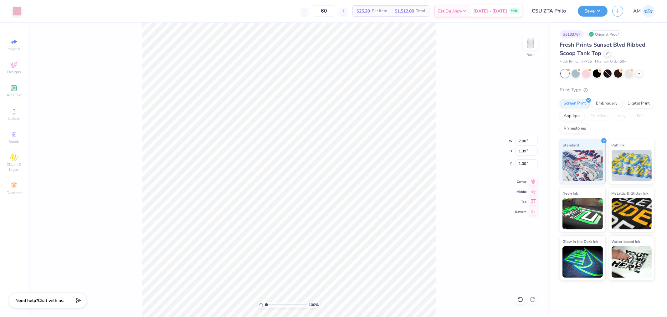
click at [461, 164] on div "100 % Back W 7.00 7.00 " H 1.39 1.39 " Y 1.00 1.00 " Center Middle Top Bottom" at bounding box center [288, 170] width 521 height 294
click at [523, 165] on input "1.00" at bounding box center [526, 163] width 23 height 9
type input "1.50"
type input "1.11758119957331"
click at [521, 137] on input "7.00" at bounding box center [526, 141] width 23 height 9
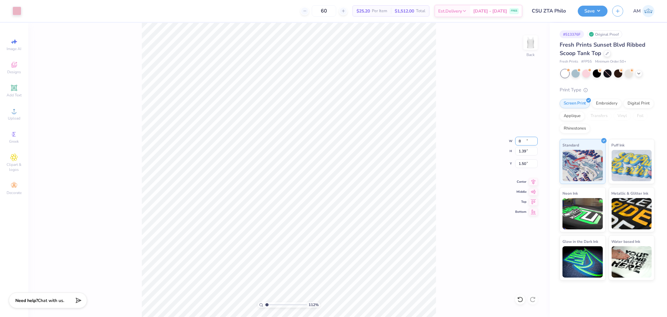
type input "8"
type input "1.11758119957331"
type input "8.00"
type input "1.59"
click at [521, 167] on input "1.40" at bounding box center [526, 163] width 23 height 9
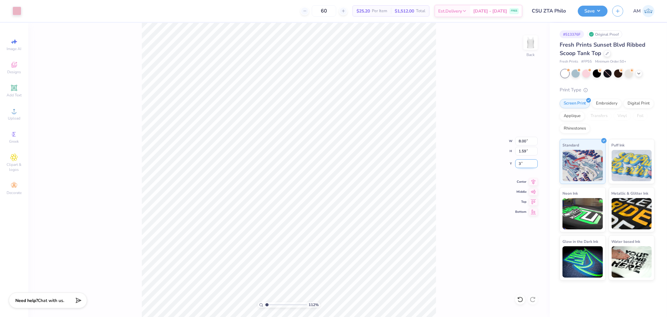
type input "3"
type input "1.11758119957331"
click at [532, 180] on icon at bounding box center [533, 180] width 4 height 5
click at [521, 161] on input "3.00" at bounding box center [526, 163] width 23 height 9
type input "2"
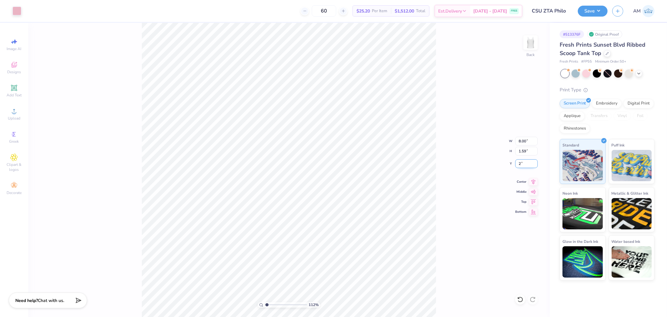
type input "1.11758119957331"
type input "2.00"
click at [520, 161] on input "2.00" at bounding box center [526, 163] width 23 height 9
click at [472, 187] on div "112 % Back W 8.00 8.00 " H 1.59 1.59 " Y 2.00 2.00 " Center Middle Top Bottom" at bounding box center [288, 170] width 521 height 294
type input "1.11758119957331"
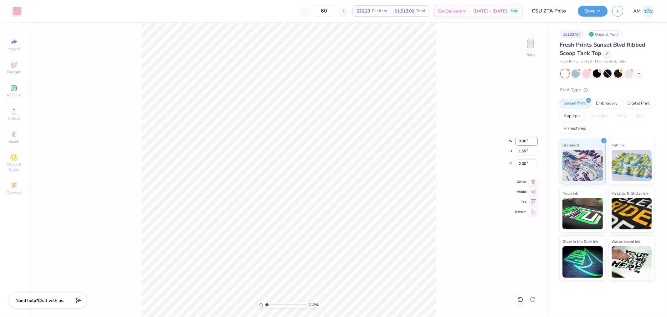
click at [521, 142] on input "8.00" at bounding box center [526, 141] width 23 height 9
type input "7"
type input "1.11758119957331"
type input "7.00"
type input "1.39"
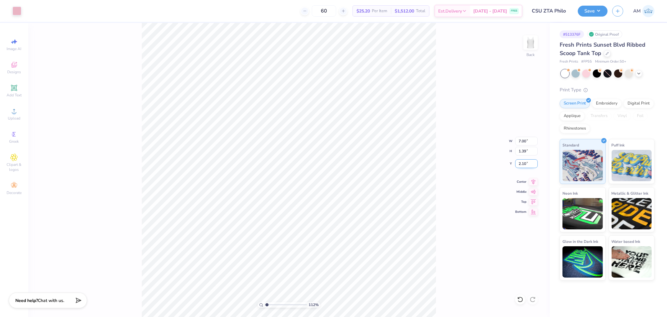
click at [523, 165] on input "2.10" at bounding box center [526, 163] width 23 height 9
type input "2"
type input "1.11758119957331"
type input "2.00"
click at [530, 180] on icon at bounding box center [533, 181] width 9 height 8
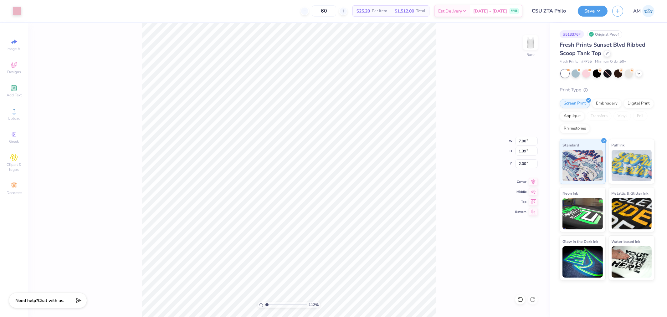
drag, startPoint x: 593, startPoint y: 14, endPoint x: 594, endPoint y: 17, distance: 3.2
click at [593, 13] on button "Save" at bounding box center [592, 11] width 30 height 11
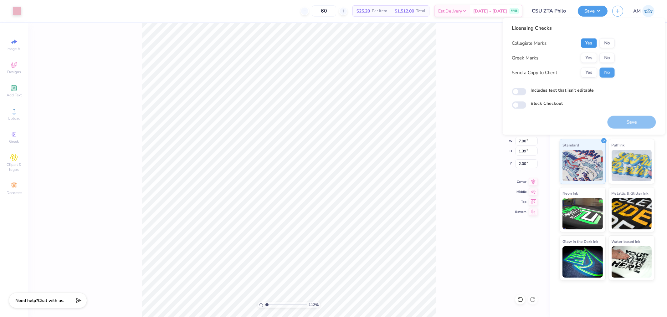
click at [588, 43] on button "Yes" at bounding box center [589, 43] width 16 height 10
click at [603, 44] on button "No" at bounding box center [606, 43] width 15 height 10
click at [591, 56] on button "Yes" at bounding box center [589, 58] width 16 height 10
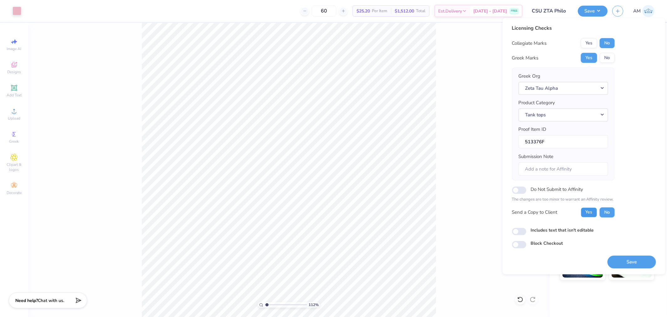
click at [589, 214] on button "Yes" at bounding box center [589, 212] width 16 height 10
type input "1.11758119957331"
click at [518, 232] on input "Includes text that isn't editable" at bounding box center [519, 232] width 14 height 8
checkbox input "true"
click at [588, 212] on button "Yes" at bounding box center [589, 212] width 16 height 10
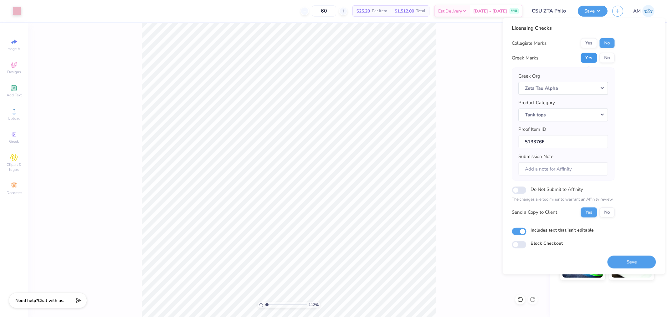
click at [586, 57] on button "Yes" at bounding box center [589, 58] width 16 height 10
click at [607, 40] on button "No" at bounding box center [606, 43] width 15 height 10
click at [626, 261] on button "Save" at bounding box center [631, 261] width 48 height 13
type input "1.11758119957331"
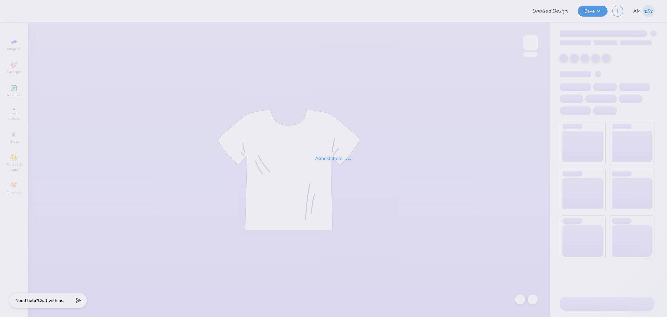
type input "DSIG Parent's Weekend"
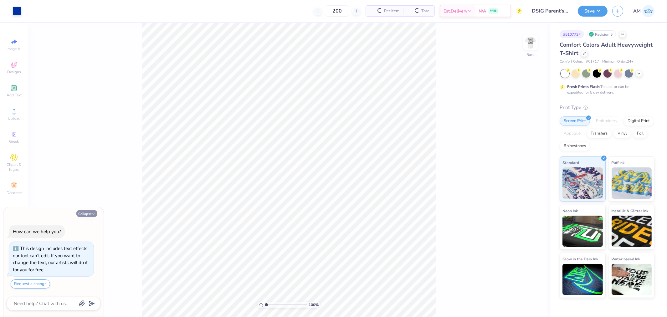
click at [89, 213] on button "Collapse" at bounding box center [86, 213] width 21 height 7
type textarea "x"
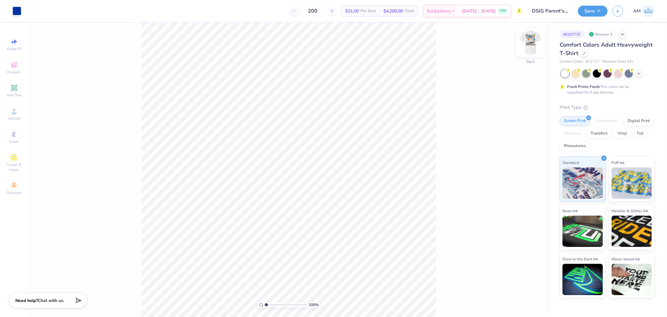
click at [535, 47] on img at bounding box center [530, 42] width 25 height 25
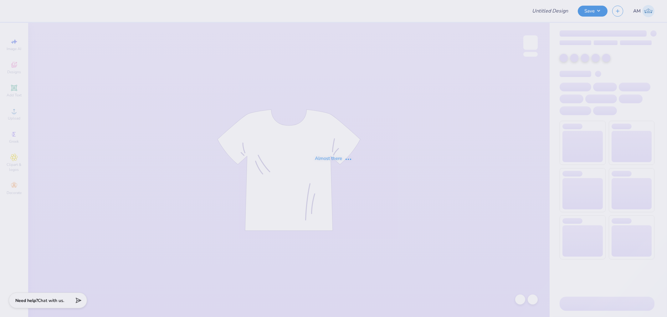
type input "DSIG Parent's Weekend"
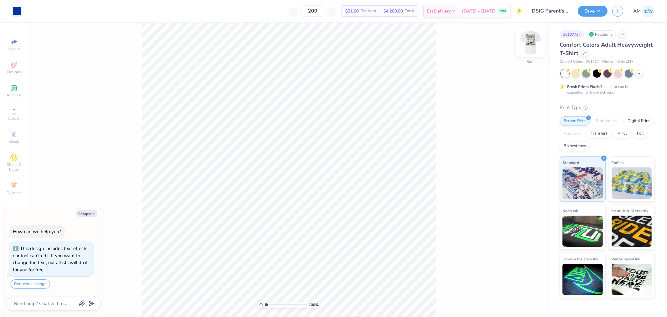
click at [529, 45] on img at bounding box center [530, 42] width 25 height 25
click at [18, 115] on div "Upload" at bounding box center [14, 114] width 22 height 18
click at [520, 304] on div at bounding box center [520, 299] width 10 height 10
click at [107, 33] on div "100 % Front" at bounding box center [288, 170] width 521 height 294
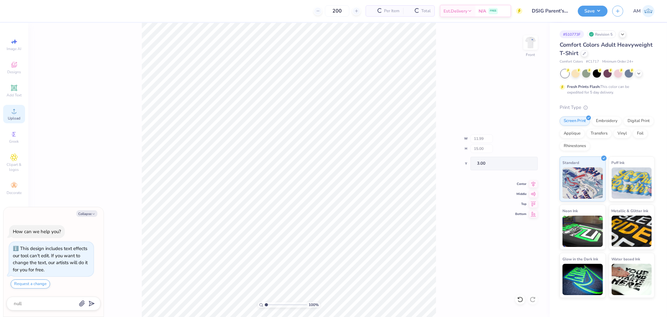
click at [18, 115] on div "Upload" at bounding box center [14, 114] width 22 height 18
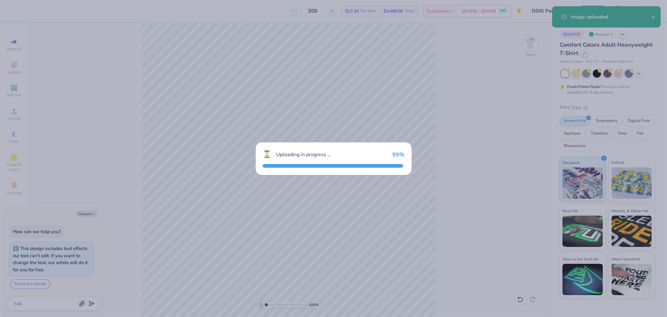
type textarea "x"
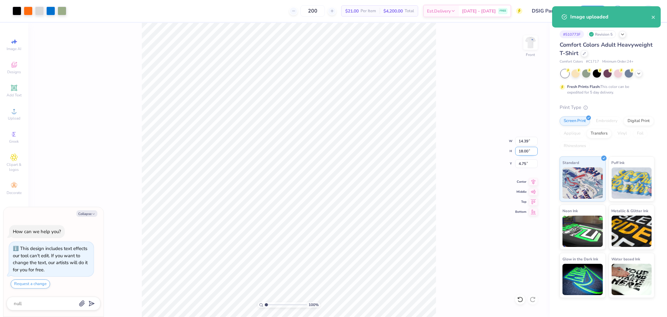
click at [522, 153] on input "18.00" at bounding box center [526, 151] width 23 height 9
type input "15"
type textarea "x"
type input "11.99"
type input "15.00"
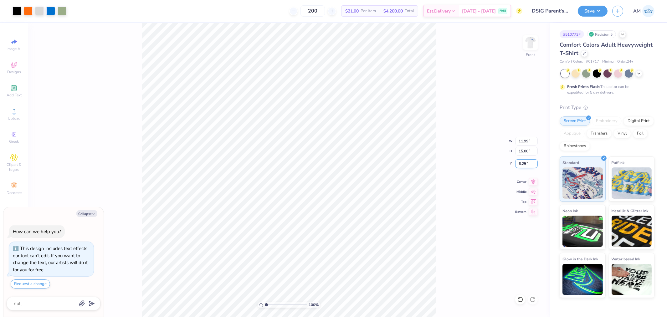
click at [520, 167] on input "6.25" at bounding box center [526, 163] width 23 height 9
click at [531, 182] on icon at bounding box center [533, 181] width 9 height 8
click at [526, 162] on input "6.25" at bounding box center [526, 163] width 23 height 9
type input "3"
type textarea "x"
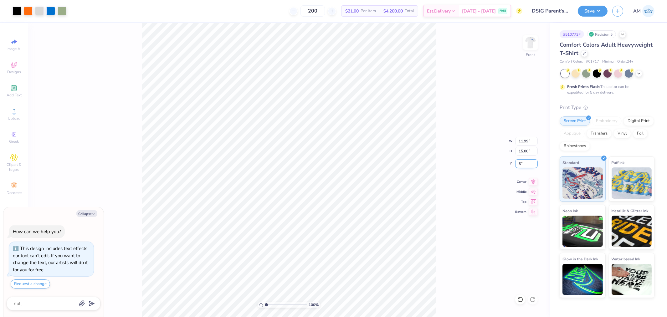
type input "3.00"
click at [529, 47] on img at bounding box center [530, 42] width 25 height 25
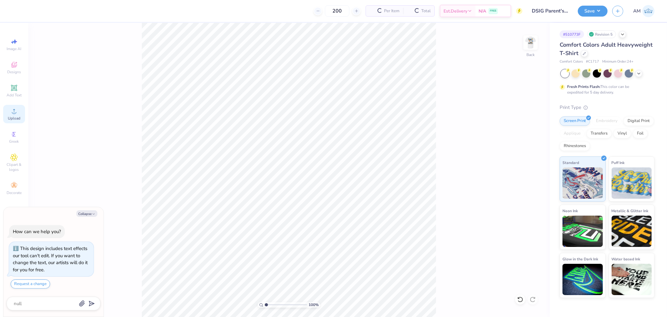
click at [14, 113] on icon at bounding box center [14, 111] width 4 height 4
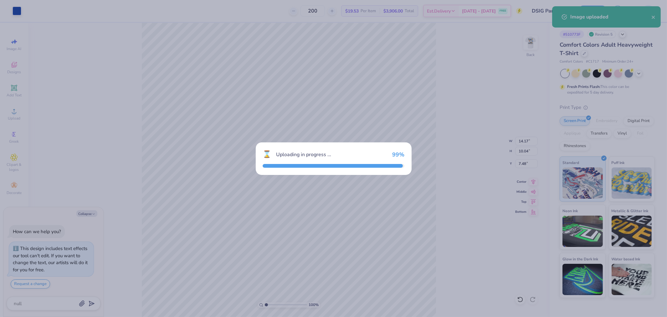
type textarea "x"
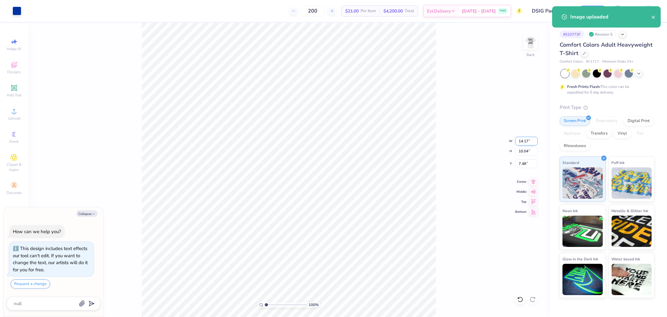
click at [524, 143] on input "14.17" at bounding box center [526, 141] width 23 height 9
type input "3.5"
type textarea "x"
type input "3.50"
type input "2.48"
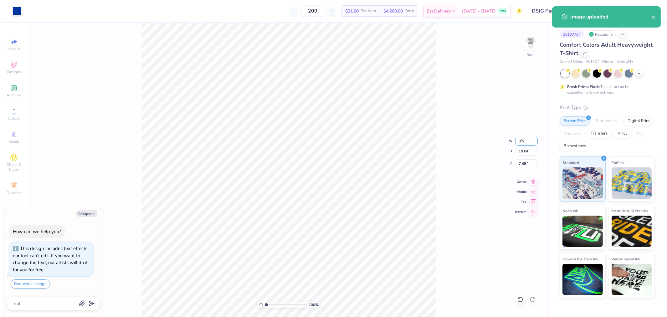
type input "11.26"
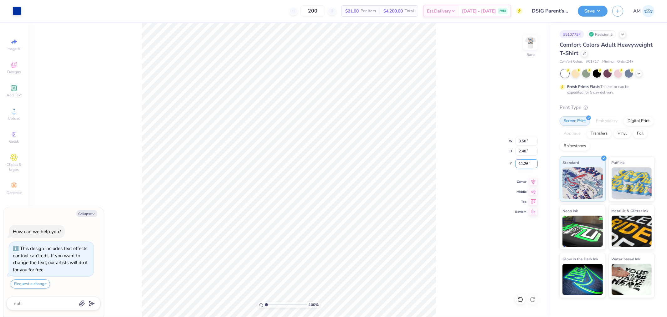
click at [520, 162] on input "11.26" at bounding box center [526, 163] width 23 height 9
click at [522, 300] on icon at bounding box center [519, 300] width 5 height 6
type textarea "x"
type input "14.17"
type input "10.04"
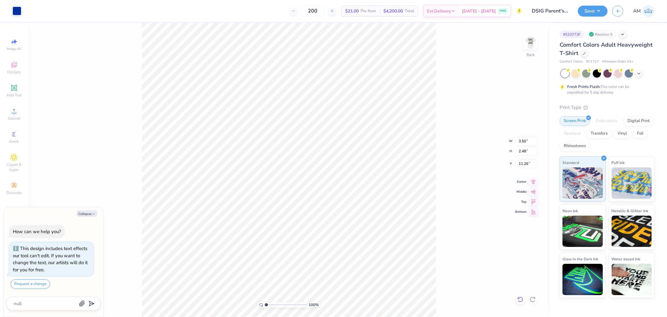
type input "7.48"
click at [521, 301] on icon at bounding box center [520, 299] width 6 height 6
click at [521, 301] on icon at bounding box center [519, 300] width 5 height 6
click at [14, 109] on icon at bounding box center [14, 111] width 8 height 8
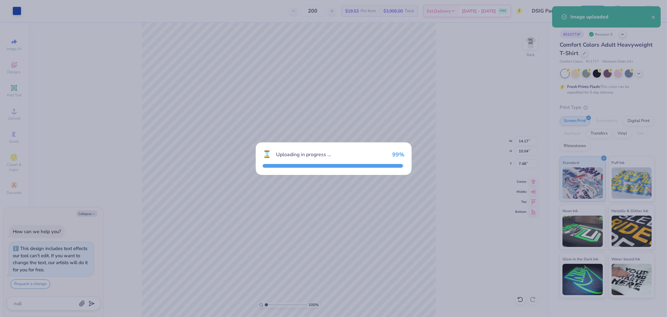
type textarea "x"
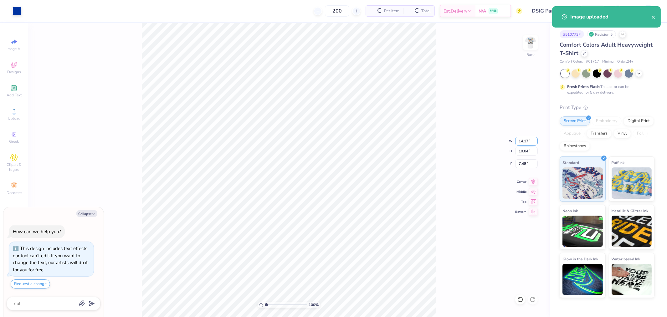
click at [520, 141] on input "14.17" at bounding box center [526, 141] width 23 height 9
type input "3.5"
type textarea "x"
type input "3.50"
type input "2.48"
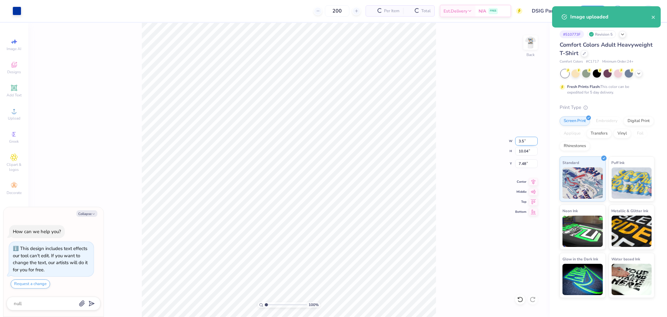
type input "11.26"
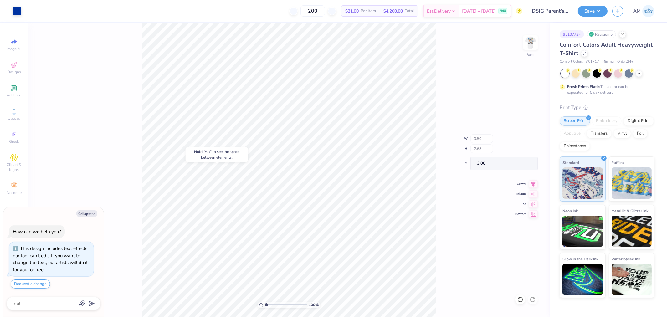
type textarea "x"
click at [523, 161] on input "11.26" at bounding box center [526, 163] width 23 height 9
type input "3"
type textarea "x"
type input "3.00"
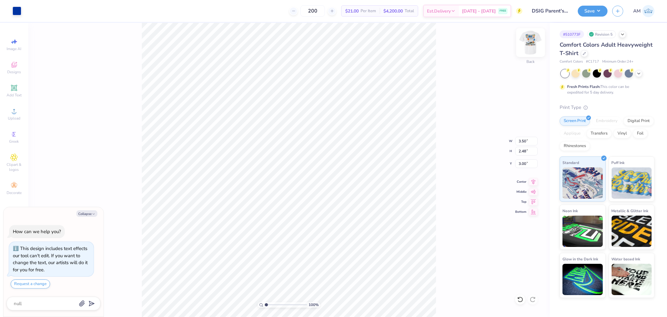
click at [529, 46] on img at bounding box center [530, 42] width 25 height 25
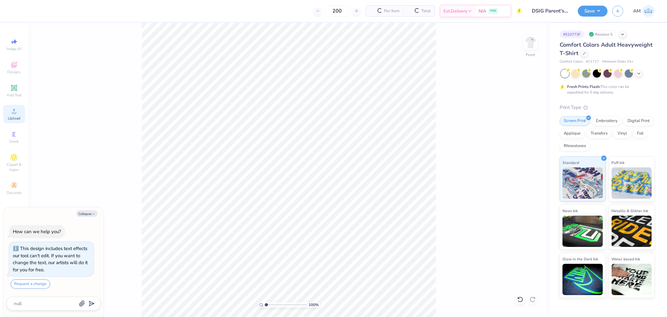
click at [15, 116] on span "Upload" at bounding box center [14, 118] width 13 height 5
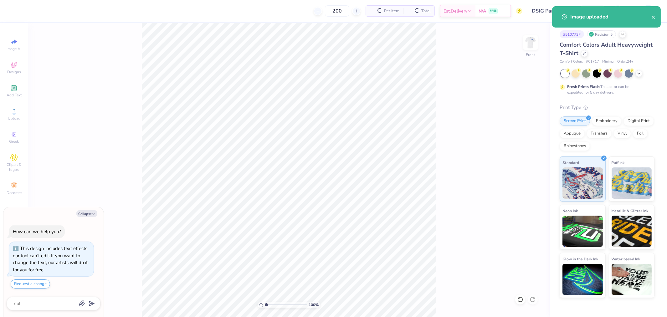
click at [17, 114] on icon at bounding box center [14, 111] width 8 height 8
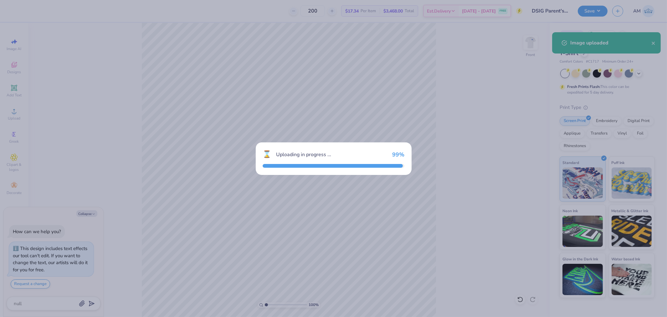
type textarea "x"
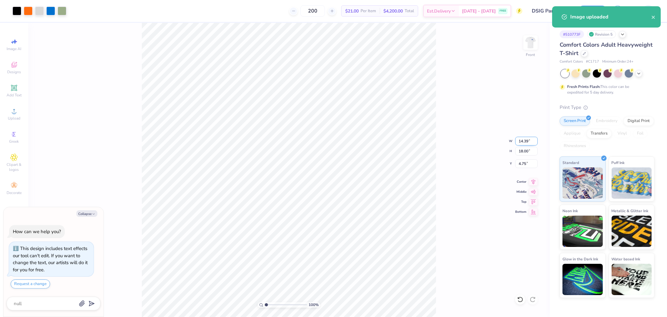
click at [518, 141] on input "14.39" at bounding box center [526, 141] width 23 height 9
type input "12.5"
type textarea "x"
type input "12.50"
type input "15.63"
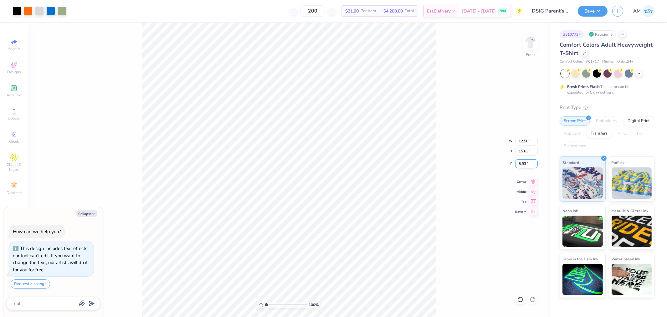
click at [522, 164] on input "5.93" at bounding box center [526, 163] width 23 height 9
type input "3"
type textarea "x"
type input "3.00"
click at [523, 149] on input "15.63" at bounding box center [526, 151] width 23 height 9
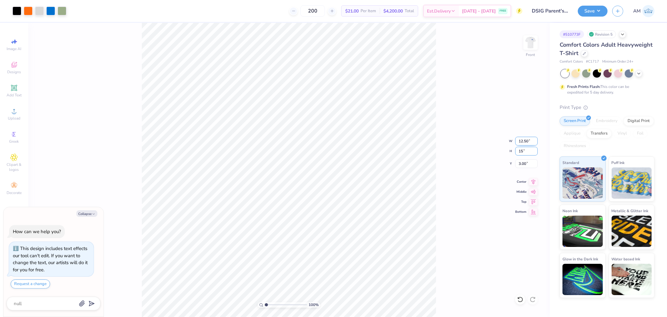
type input "15"
type textarea "x"
type input "11.99"
type input "15.00"
type input "3.32"
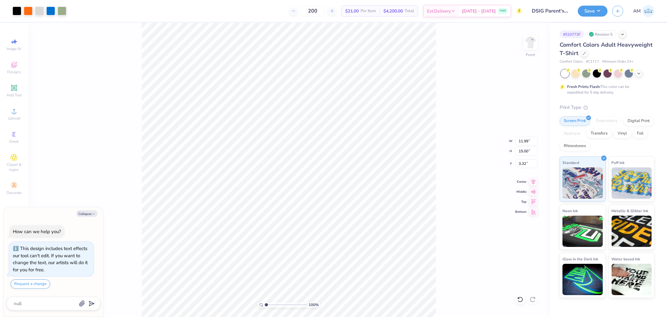
click at [530, 174] on div "100 % Front W 11.99 11.99 " H 15.00 15.00 " Y 3.32 3.32 " Center Middle Top Bot…" at bounding box center [288, 170] width 521 height 294
click at [532, 181] on div "100 % Front" at bounding box center [288, 170] width 521 height 294
click at [532, 181] on icon at bounding box center [533, 180] width 4 height 5
click at [531, 46] on img at bounding box center [530, 42] width 25 height 25
click at [17, 119] on span "Upload" at bounding box center [14, 118] width 13 height 5
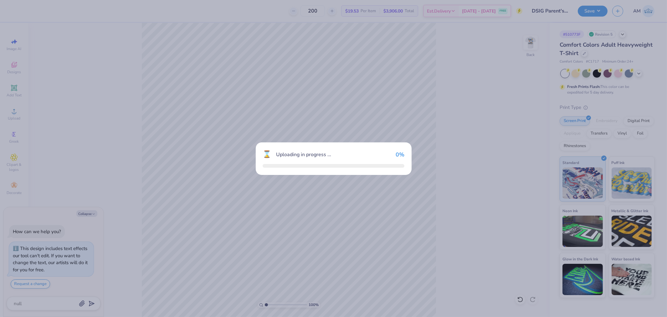
type textarea "x"
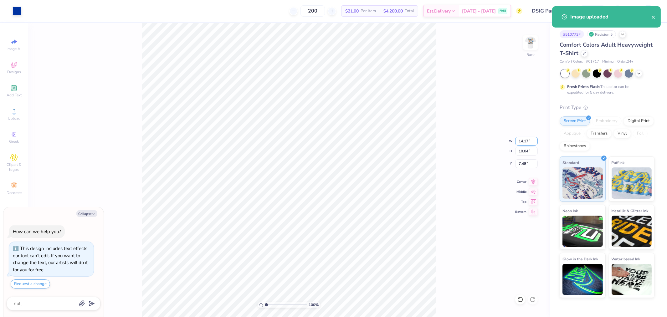
click at [523, 145] on input "14.17" at bounding box center [526, 141] width 23 height 9
type input "3.5"
type textarea "x"
type input "3.50"
type input "2.48"
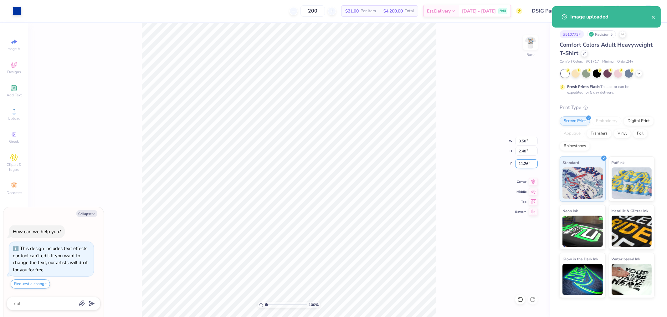
click at [523, 163] on input "11.26" at bounding box center [526, 163] width 23 height 9
type input "3.00"
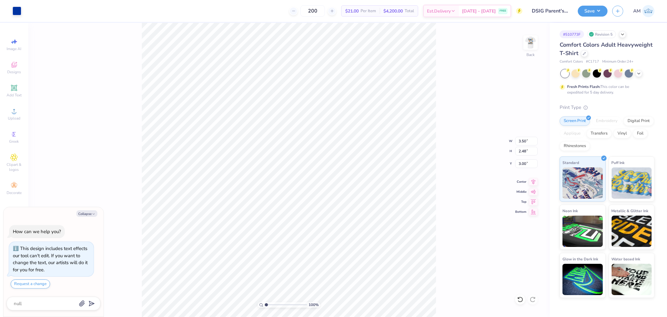
click at [474, 115] on div "100 % Back W 3.50 3.50 " H 2.48 2.48 " Y 3.00 3.00 " Center Middle Top Bottom" at bounding box center [288, 170] width 521 height 294
click at [591, 7] on button "Save" at bounding box center [592, 10] width 30 height 11
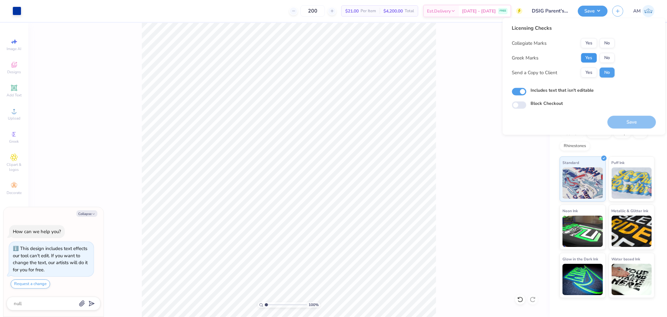
click at [592, 57] on button "Yes" at bounding box center [589, 58] width 16 height 10
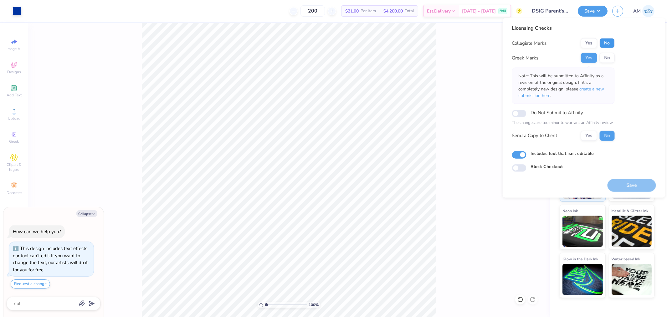
click at [608, 43] on button "No" at bounding box center [606, 43] width 15 height 10
click at [589, 137] on button "Yes" at bounding box center [589, 135] width 16 height 10
click at [629, 185] on button "Save" at bounding box center [631, 185] width 48 height 13
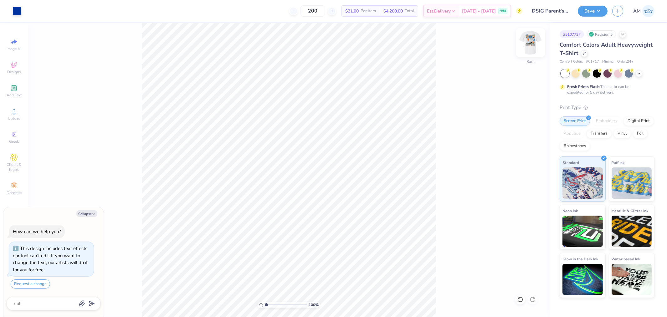
click at [527, 44] on img at bounding box center [530, 42] width 25 height 25
click at [179, 8] on div "Art colors 200 $21.00 Per Item $4,200.00 Total Est. Delivery [DATE] - [DATE] FR…" at bounding box center [333, 158] width 667 height 317
click at [13, 116] on span "Upload" at bounding box center [14, 118] width 13 height 5
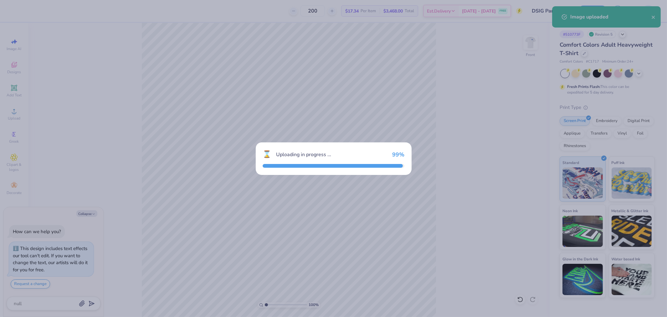
type textarea "x"
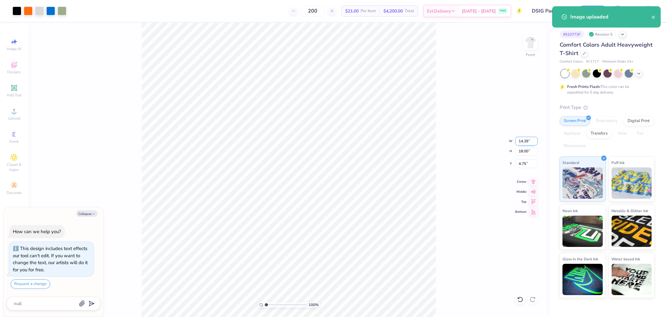
click at [522, 142] on input "14.39" at bounding box center [526, 141] width 23 height 9
click at [524, 152] on input "18.00" at bounding box center [526, 151] width 23 height 9
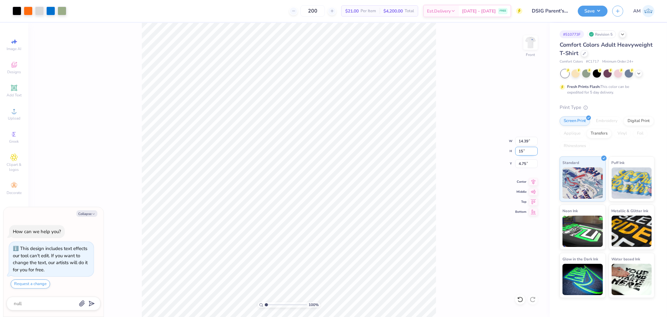
type input "15"
type textarea "x"
type input "11.99"
type input "15.00"
click at [523, 166] on input "6.25" at bounding box center [526, 163] width 23 height 9
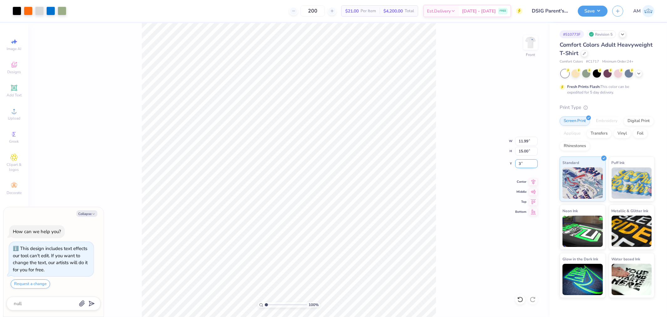
type input "3"
type textarea "x"
type input "3.00"
click at [532, 182] on icon at bounding box center [533, 181] width 4 height 5
click at [532, 182] on icon at bounding box center [533, 182] width 9 height 8
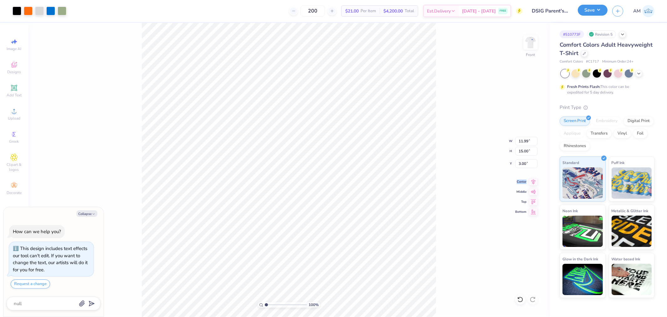
click at [582, 14] on button "Save" at bounding box center [592, 10] width 30 height 11
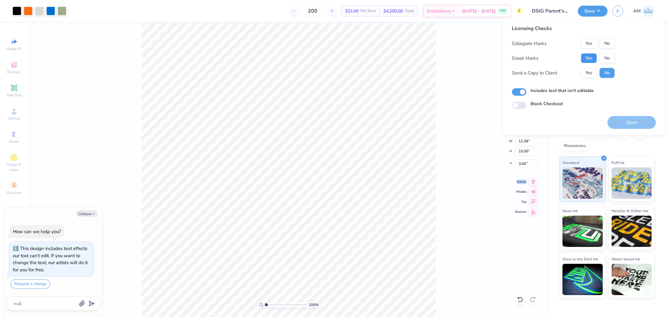
click at [589, 60] on button "Yes" at bounding box center [589, 58] width 16 height 10
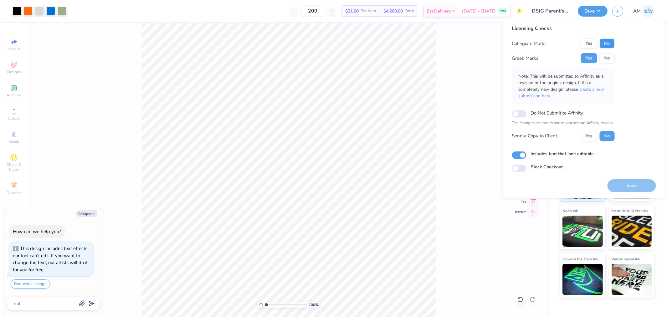
click at [612, 46] on button "No" at bounding box center [606, 43] width 15 height 10
click at [588, 135] on button "Yes" at bounding box center [589, 136] width 16 height 10
click at [590, 59] on button "Yes" at bounding box center [589, 58] width 16 height 10
click at [605, 43] on button "No" at bounding box center [606, 43] width 15 height 10
click at [589, 136] on button "Yes" at bounding box center [589, 136] width 16 height 10
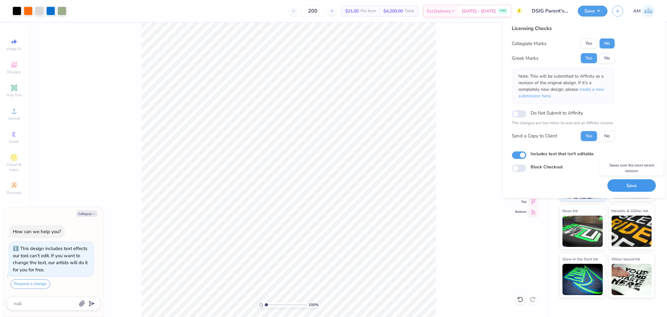
click at [621, 183] on button "Save" at bounding box center [631, 185] width 48 height 13
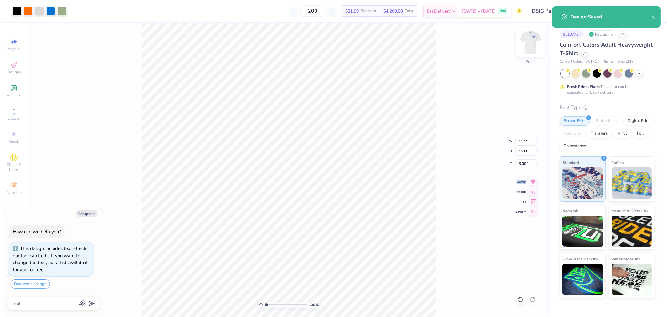
click at [526, 43] on img at bounding box center [530, 42] width 25 height 25
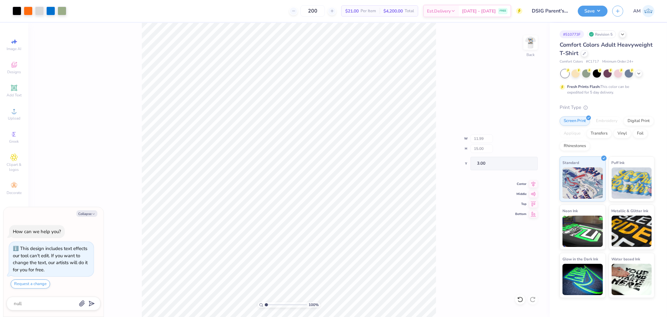
type textarea "x"
